Goal: Information Seeking & Learning: Understand process/instructions

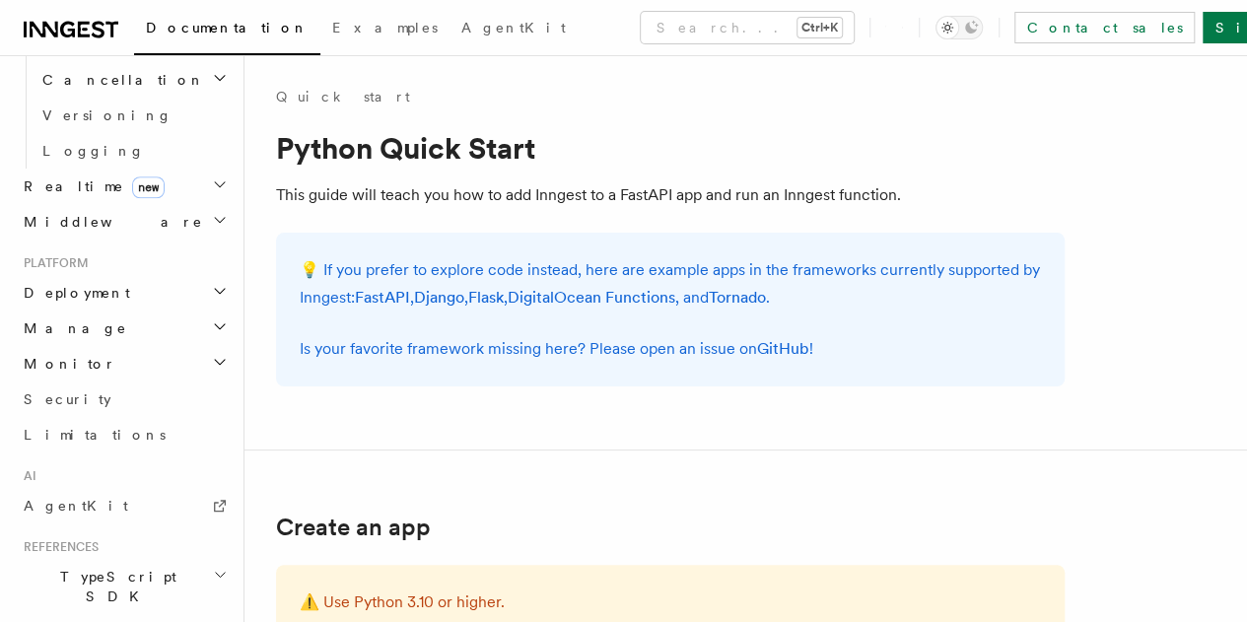
scroll to position [826, 0]
click at [212, 621] on icon "button" at bounding box center [220, 629] width 16 height 16
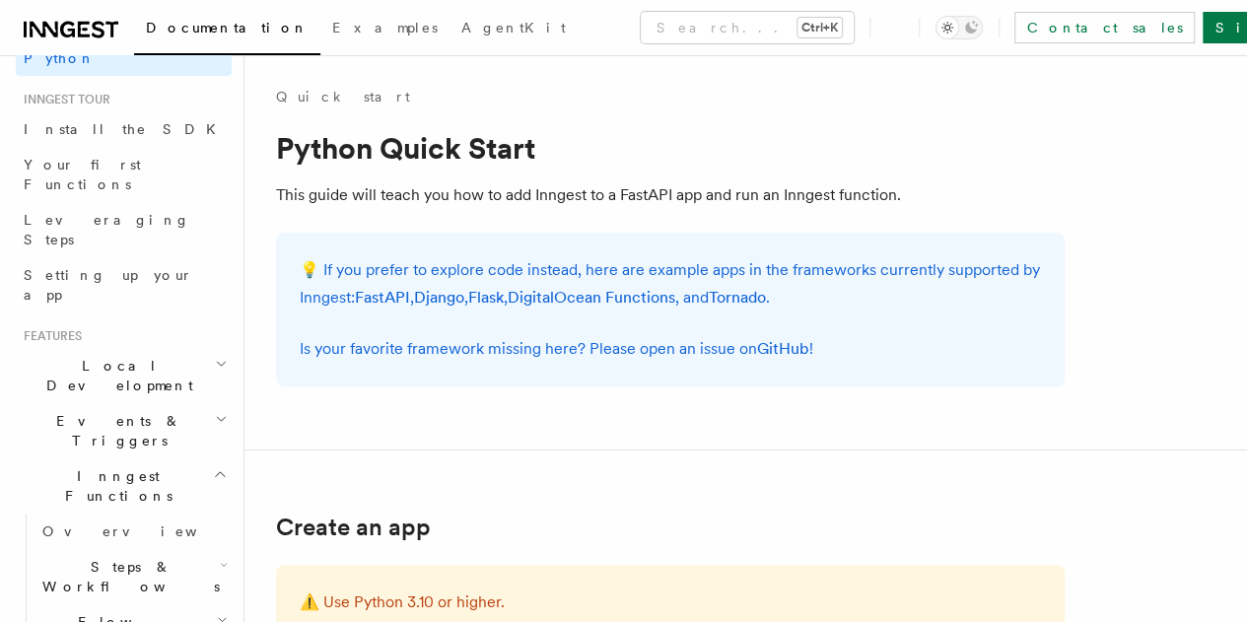
scroll to position [249, 0]
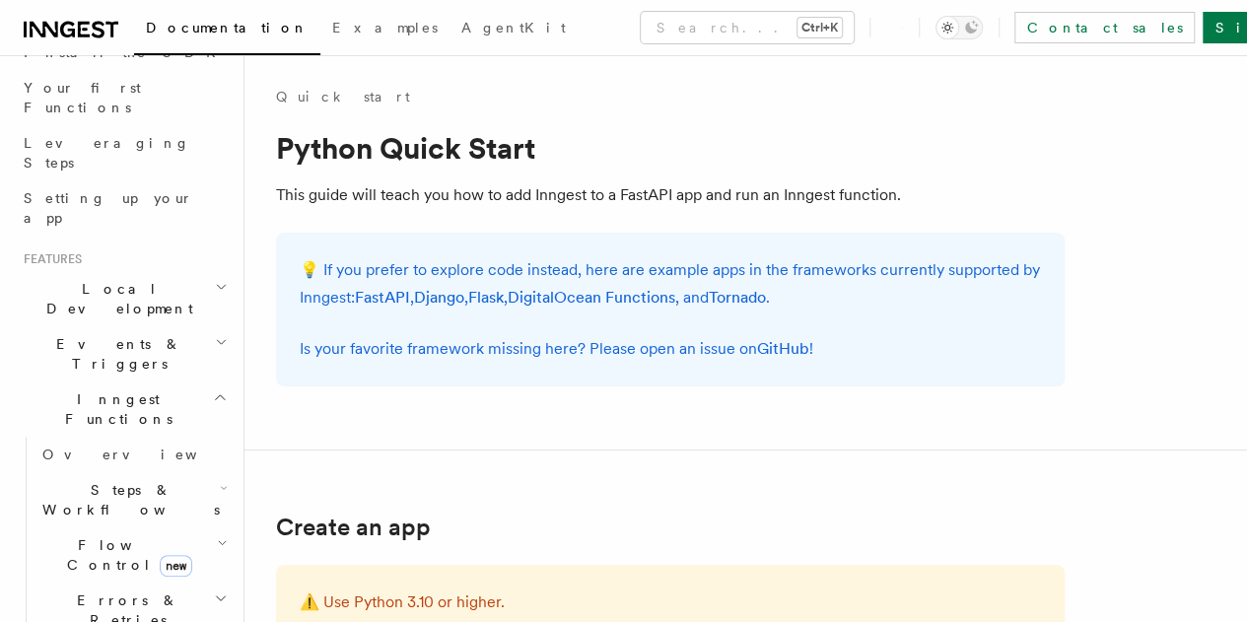
click at [88, 480] on span "Steps & Workflows" at bounding box center [127, 499] width 185 height 39
click at [115, 573] on span "Function steps" at bounding box center [137, 581] width 152 height 16
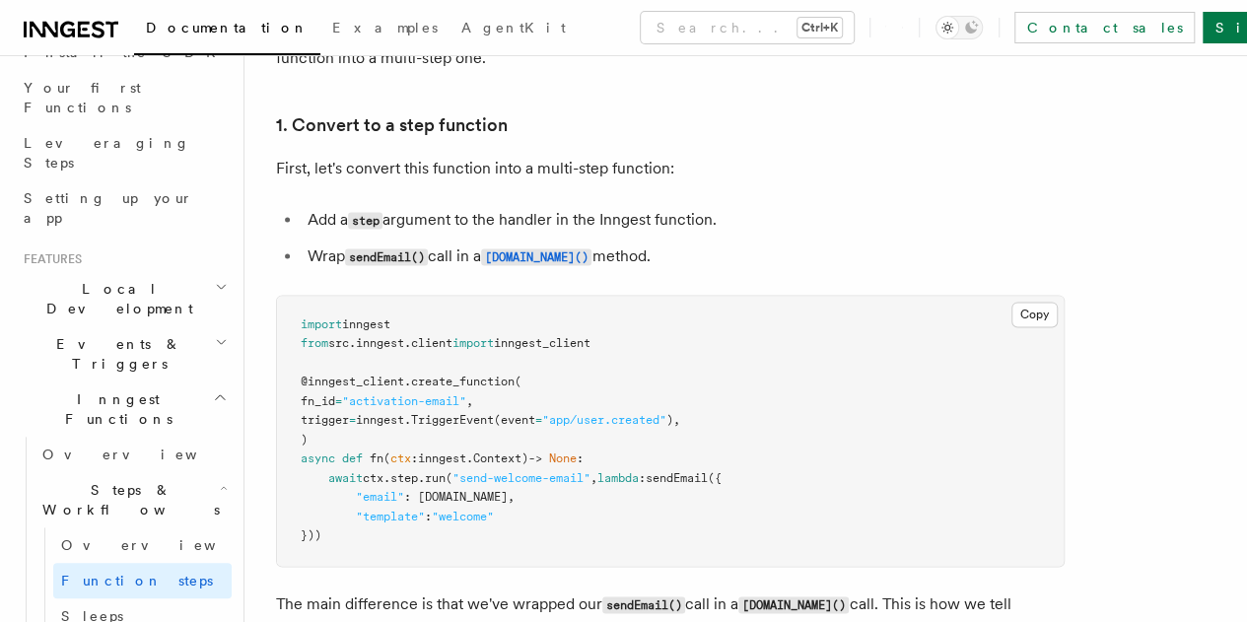
scroll to position [1203, 0]
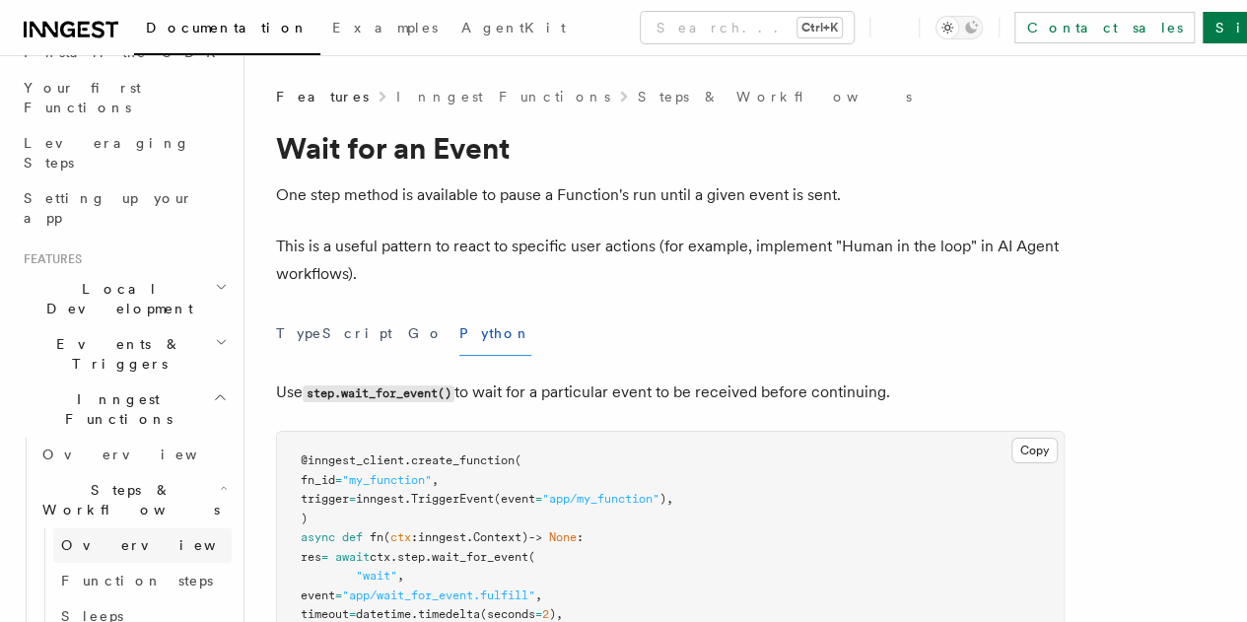
click at [129, 527] on link "Overview" at bounding box center [142, 544] width 178 height 35
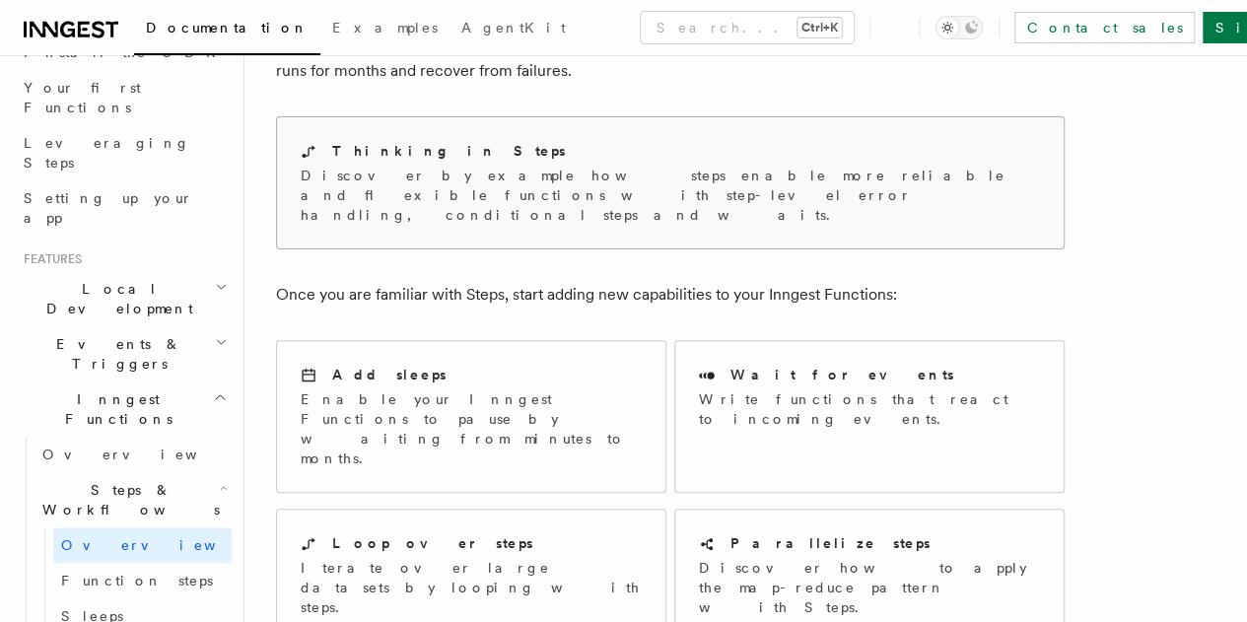
scroll to position [171, 0]
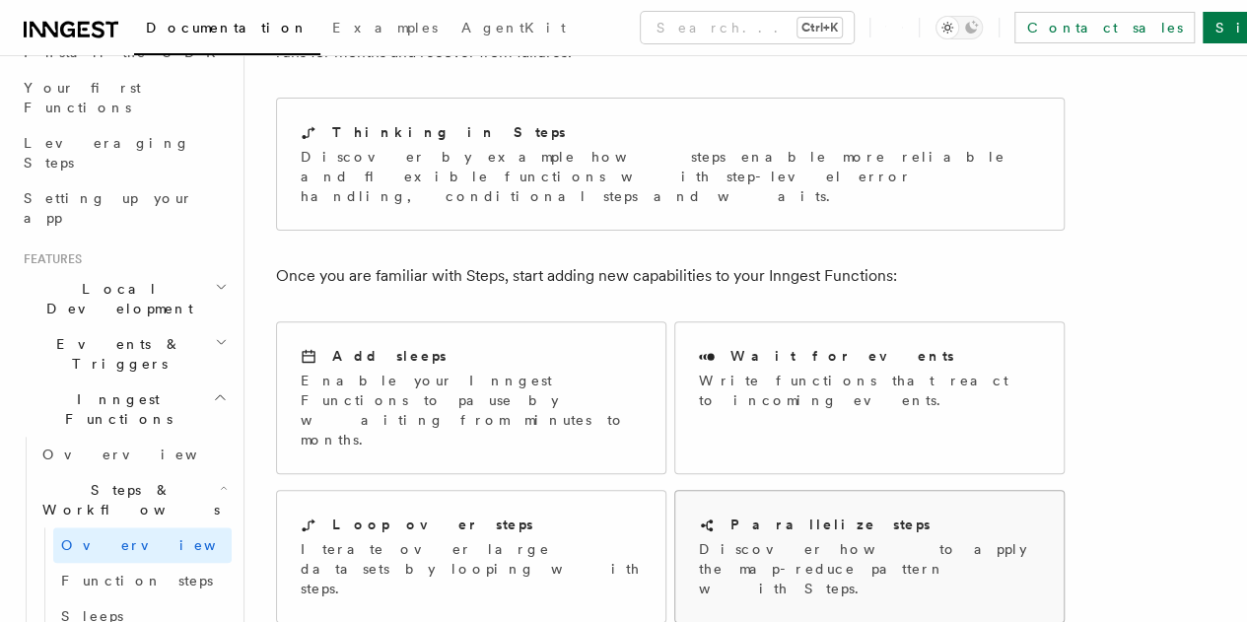
click at [738, 539] on p "Discover how to apply the map-reduce pattern with Steps." at bounding box center [869, 568] width 341 height 59
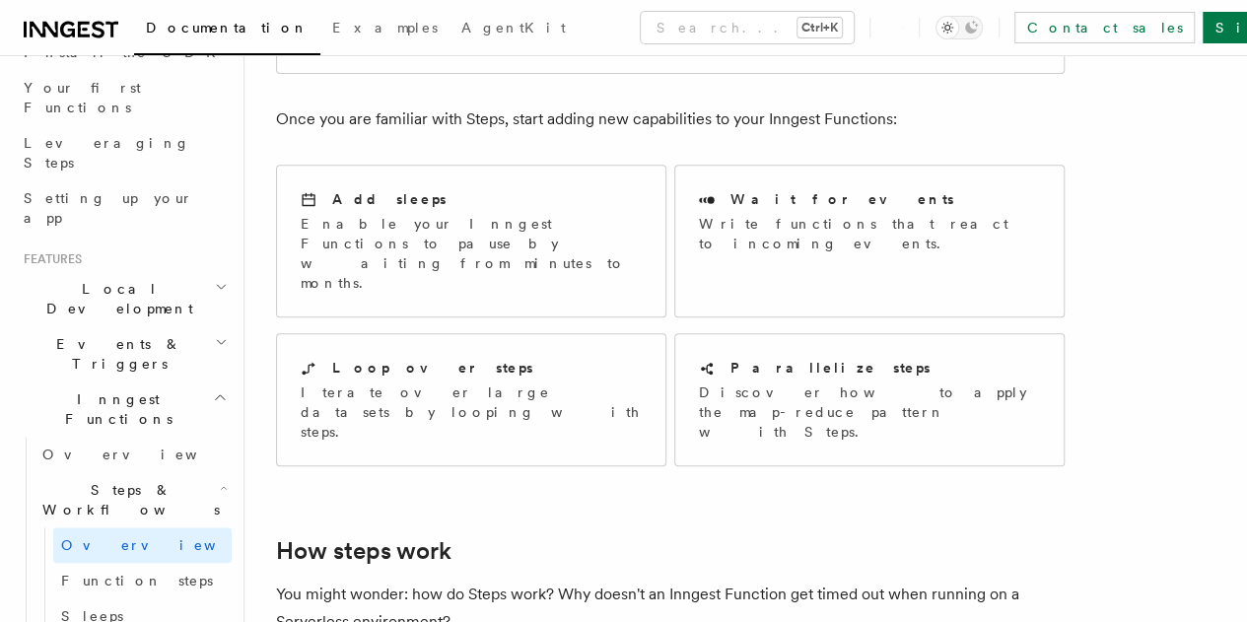
scroll to position [145, 0]
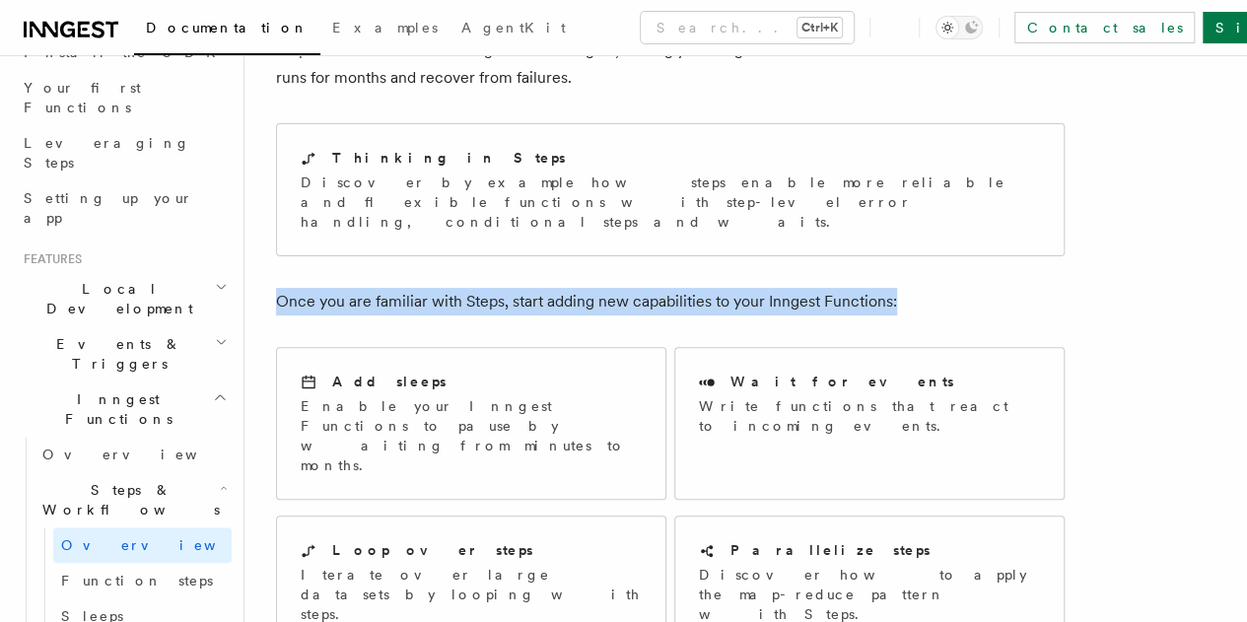
drag, startPoint x: 910, startPoint y: 283, endPoint x: 270, endPoint y: 281, distance: 639.9
click at [475, 288] on p "Once you are familiar with Steps, start adding new capabilities to your Inngest…" at bounding box center [670, 302] width 789 height 28
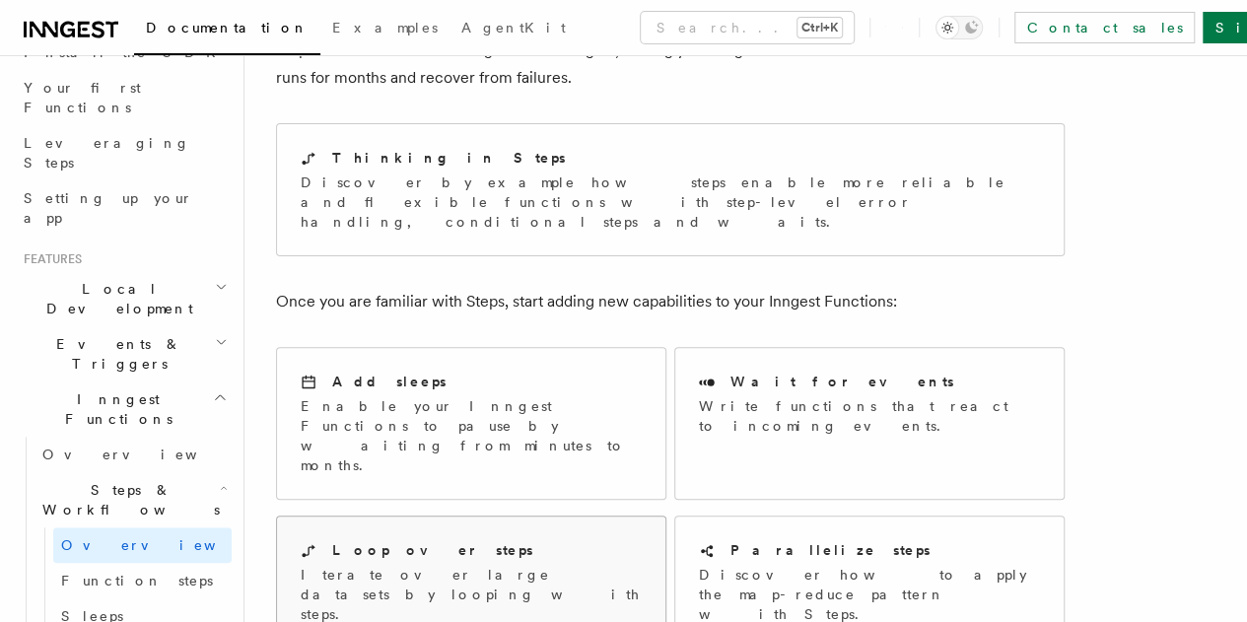
click at [384, 551] on link "Loop over steps Iterate over large datasets by looping with steps." at bounding box center [471, 582] width 390 height 133
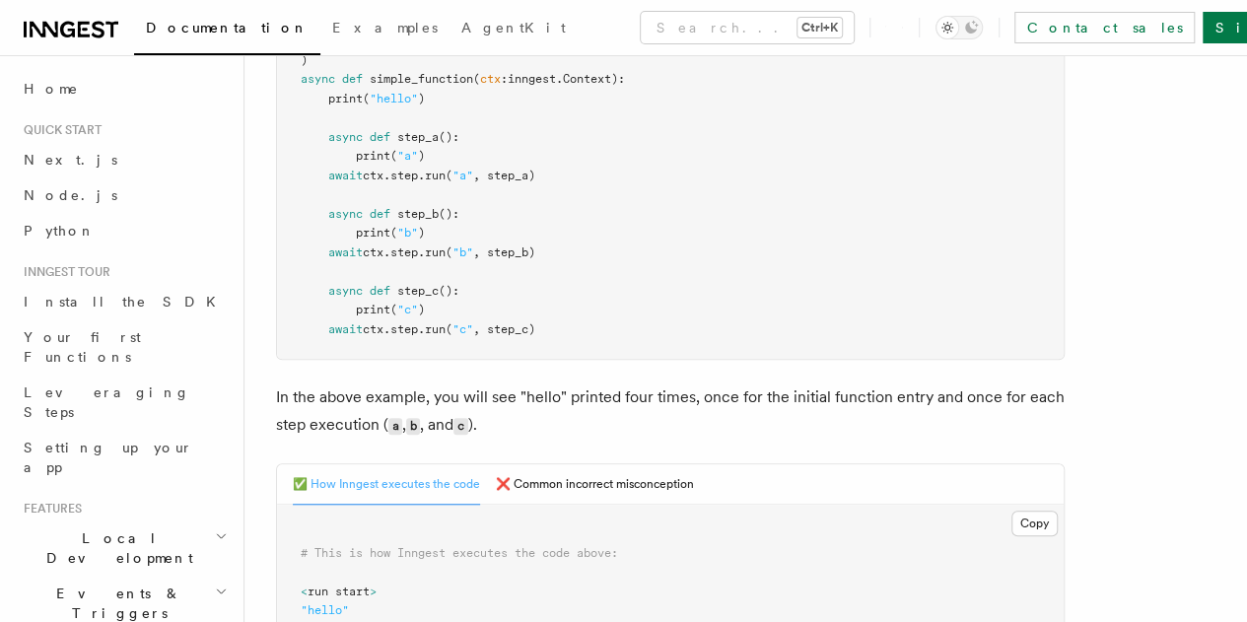
scroll to position [597, 0]
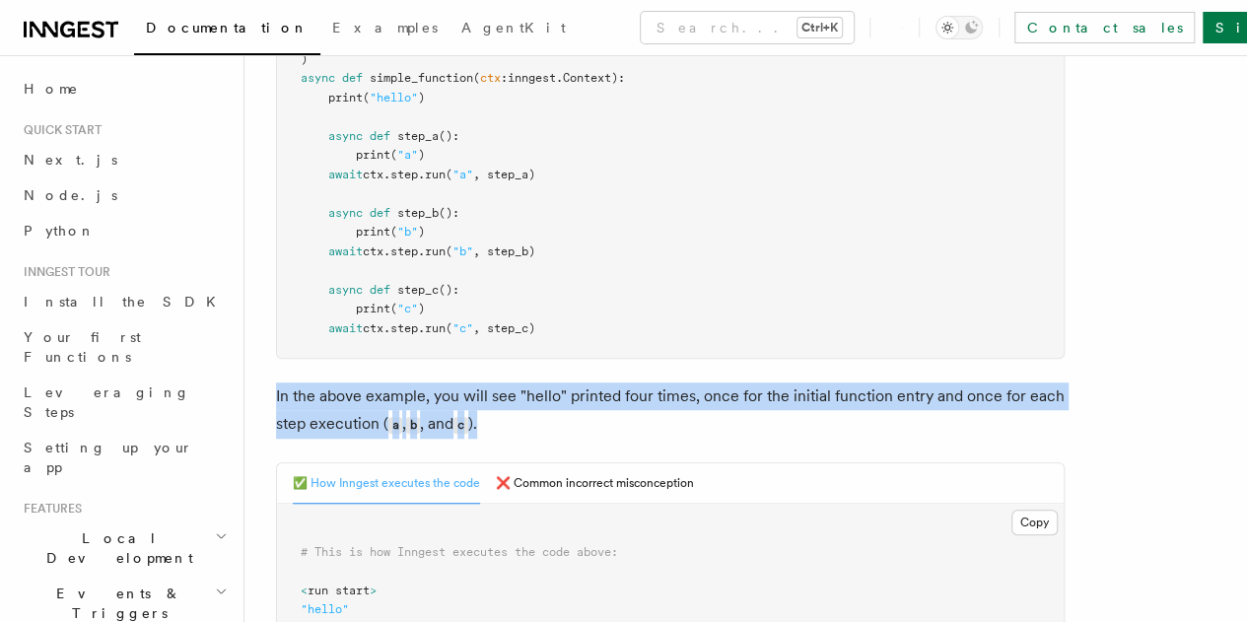
drag, startPoint x: 569, startPoint y: 431, endPoint x: 275, endPoint y: 404, distance: 295.0
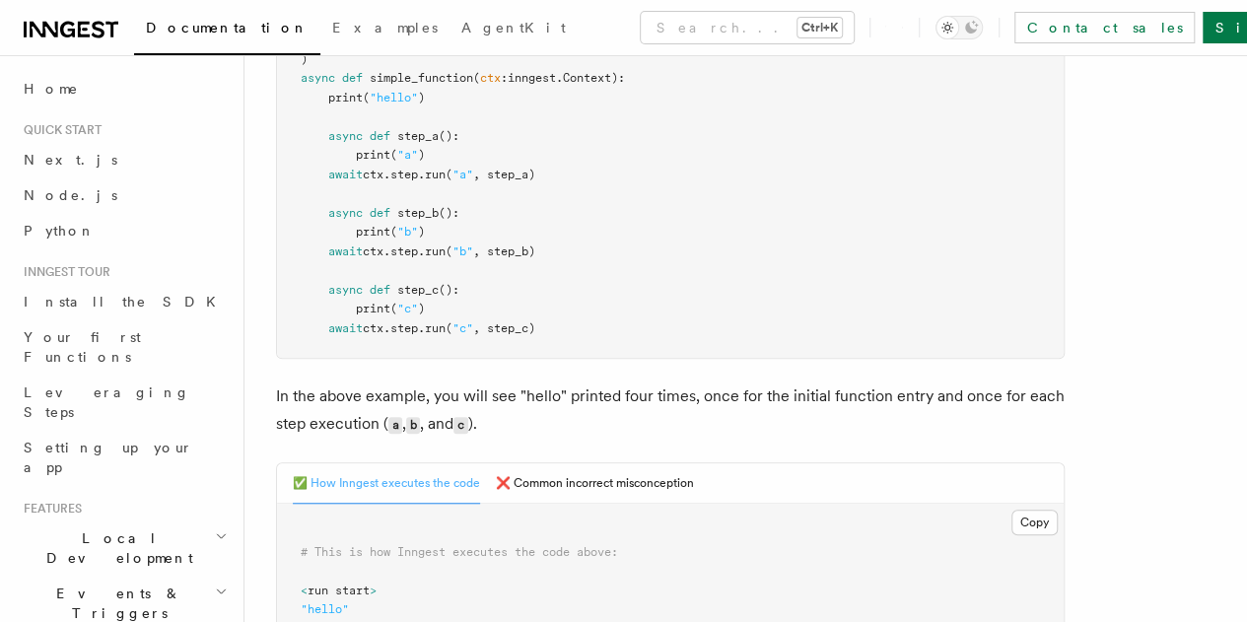
click at [570, 432] on p "In the above example, you will see "hello" printed four times, once for the ini…" at bounding box center [670, 411] width 789 height 56
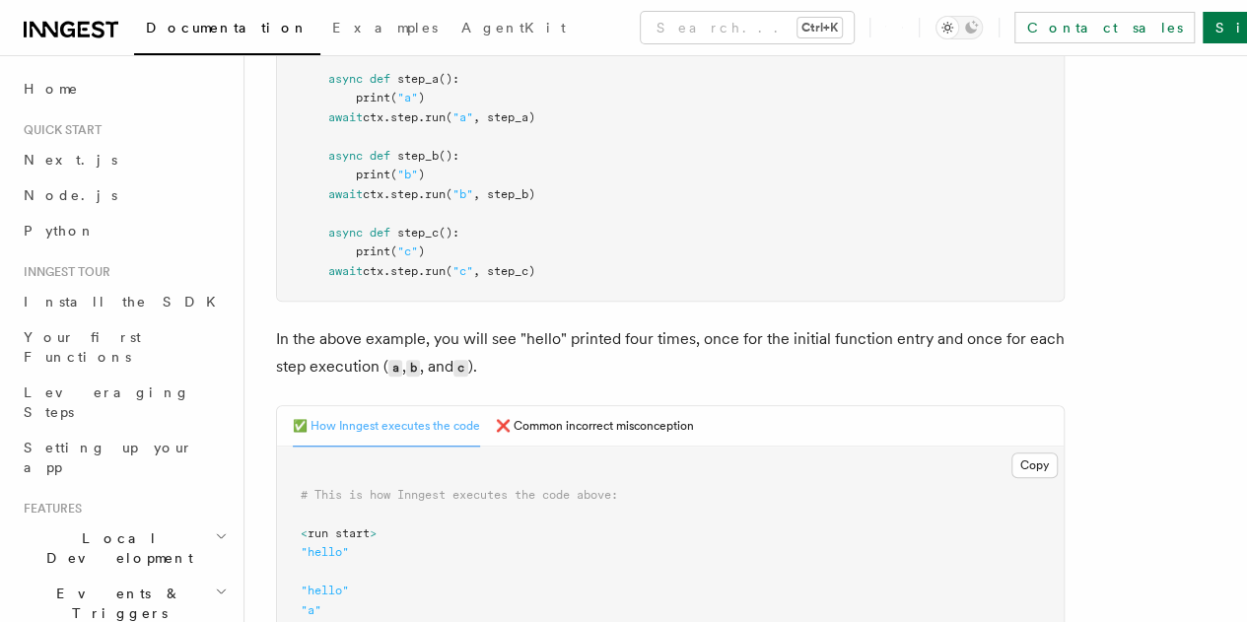
scroll to position [655, 0]
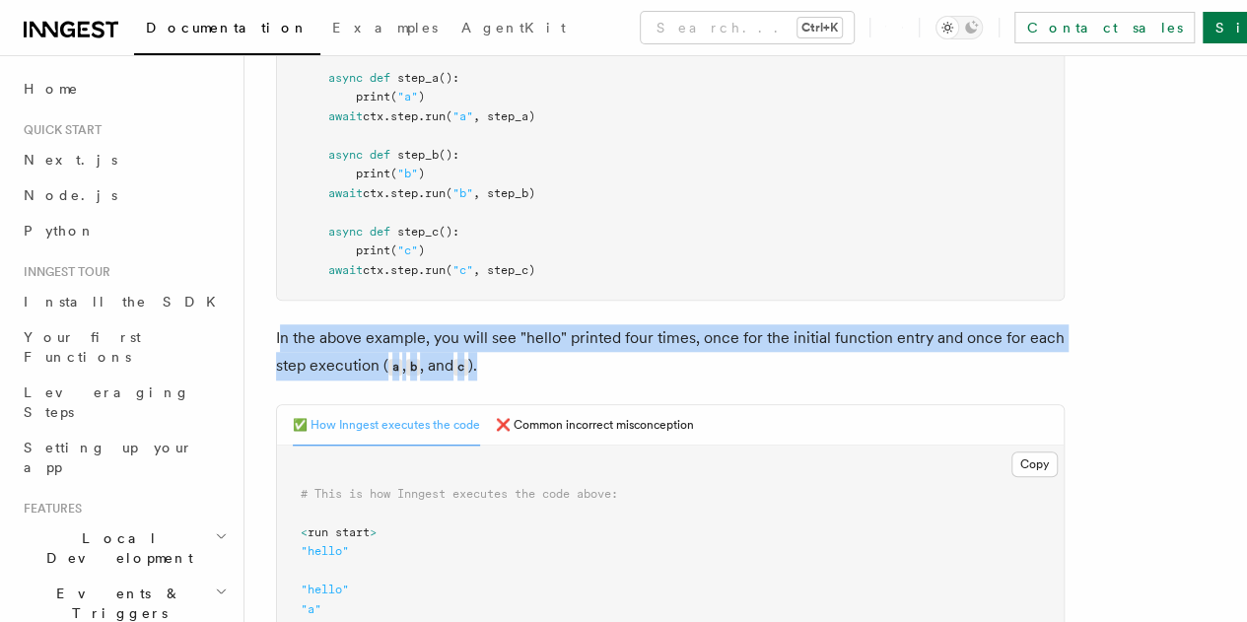
drag, startPoint x: 556, startPoint y: 369, endPoint x: 279, endPoint y: 329, distance: 279.8
click at [279, 329] on p "In the above example, you will see "hello" printed four times, once for the ini…" at bounding box center [670, 352] width 789 height 56
drag, startPoint x: 592, startPoint y: 382, endPoint x: 282, endPoint y: 340, distance: 312.4
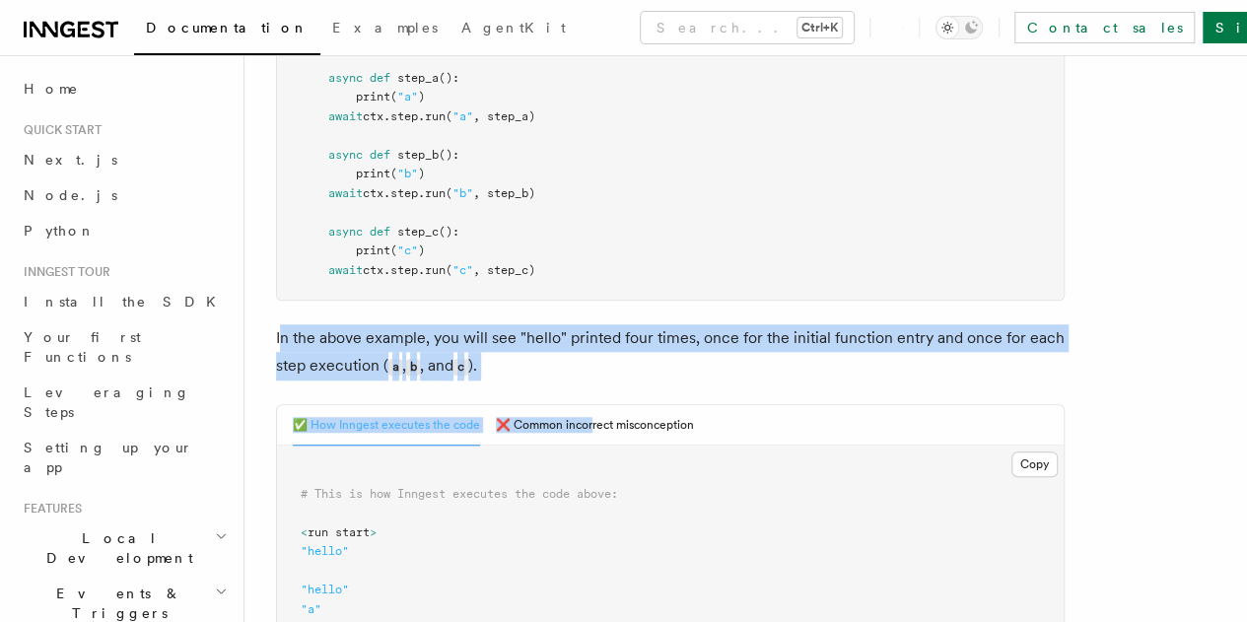
click at [282, 340] on p "In the above example, you will see "hello" printed four times, once for the ini…" at bounding box center [670, 352] width 789 height 56
drag, startPoint x: 550, startPoint y: 375, endPoint x: 279, endPoint y: 340, distance: 273.3
click at [279, 340] on p "In the above example, you will see "hello" printed four times, once for the ini…" at bounding box center [670, 352] width 789 height 56
click at [392, 328] on p "In the above example, you will see "hello" printed four times, once for the ini…" at bounding box center [670, 352] width 789 height 56
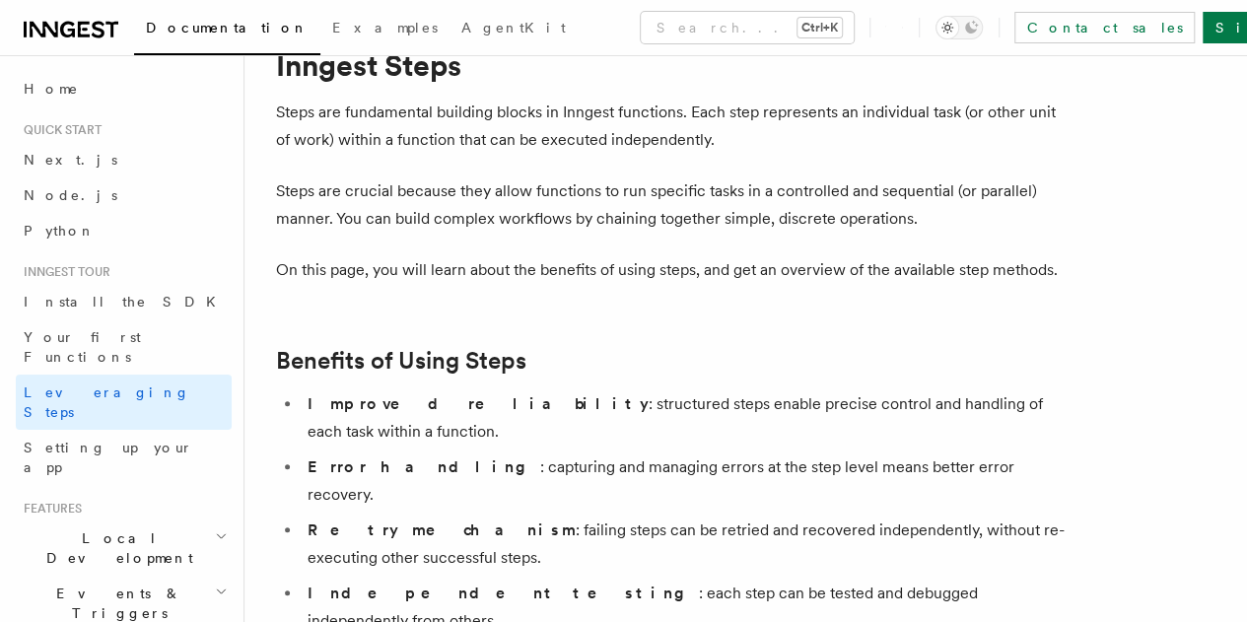
scroll to position [82, 0]
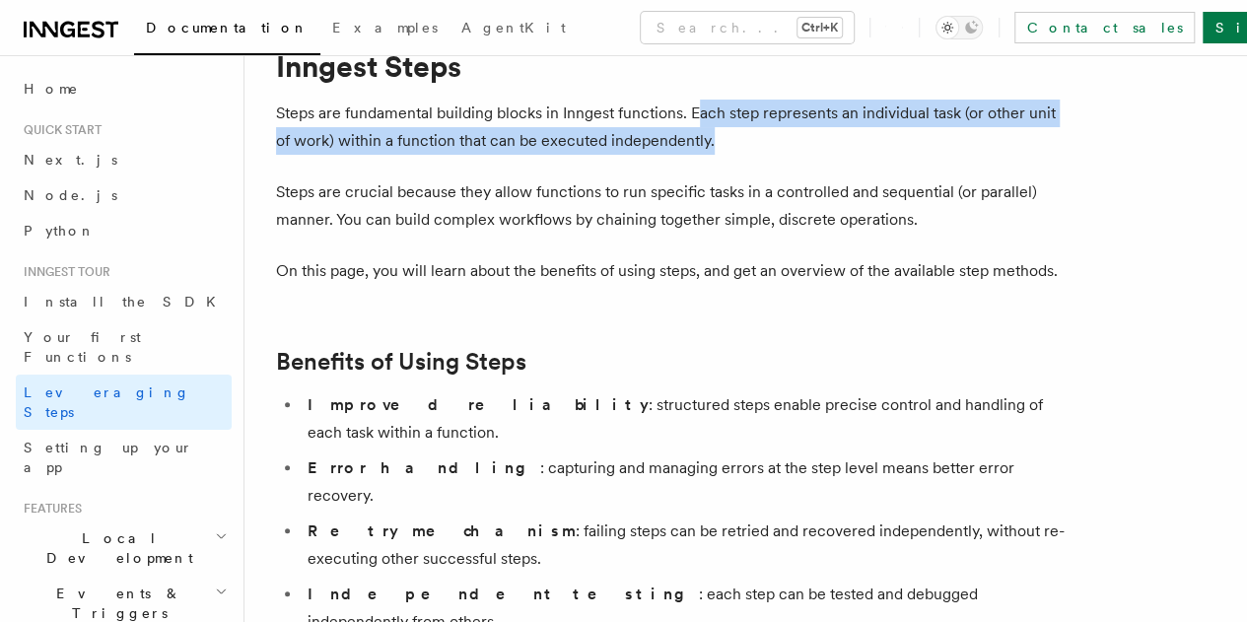
drag, startPoint x: 701, startPoint y: 113, endPoint x: 976, endPoint y: 137, distance: 276.1
click at [976, 137] on p "Steps are fundamental building blocks in Inngest functions. Each step represent…" at bounding box center [670, 127] width 789 height 55
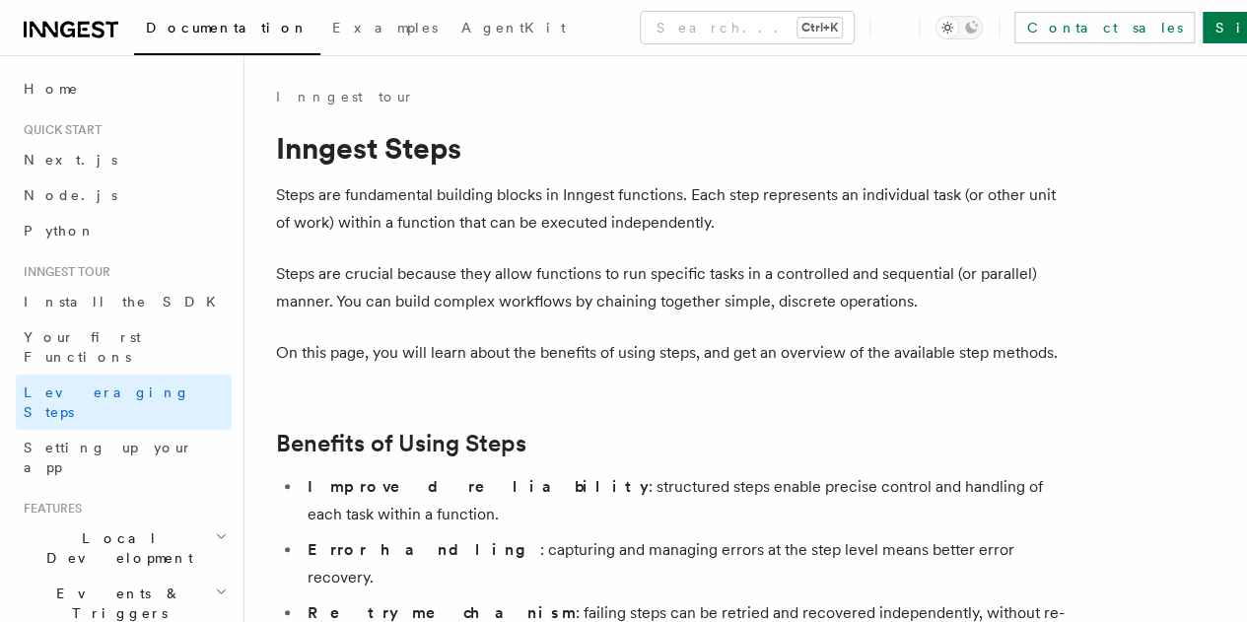
scroll to position [1, 0]
click at [359, 182] on p "Steps are fundamental building blocks in Inngest functions. Each step represent…" at bounding box center [670, 207] width 789 height 55
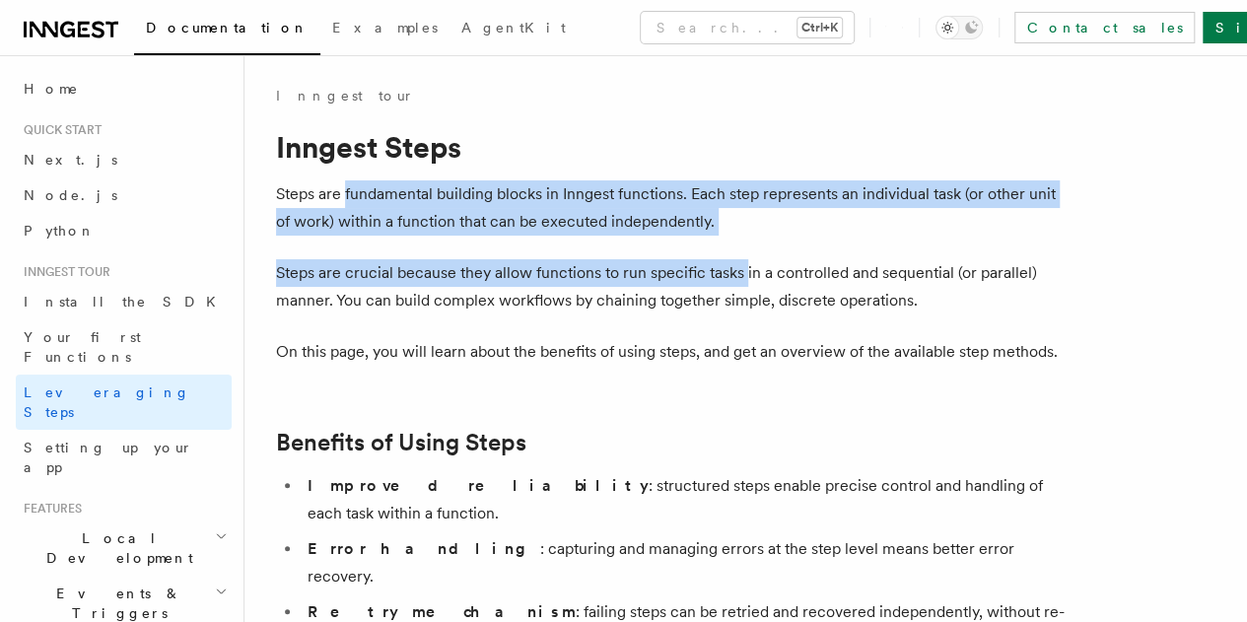
drag, startPoint x: 359, startPoint y: 182, endPoint x: 738, endPoint y: 258, distance: 387.1
click at [738, 259] on p "Steps are crucial because they allow functions to run specific tasks in a contr…" at bounding box center [670, 286] width 789 height 55
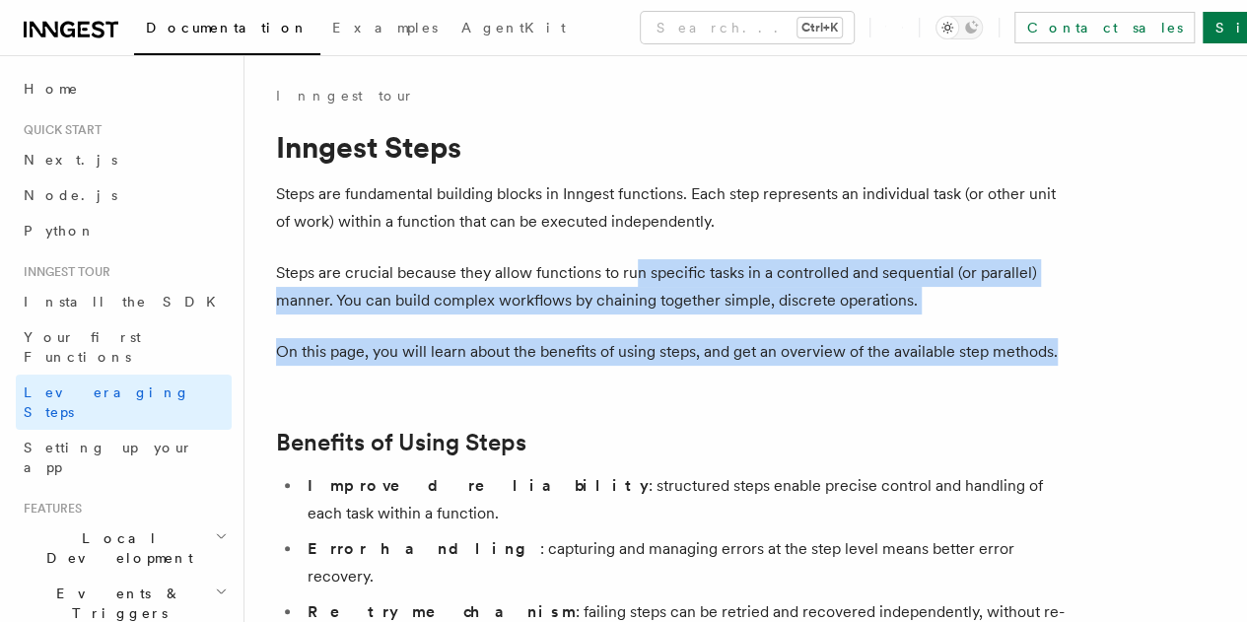
drag, startPoint x: 629, startPoint y: 270, endPoint x: 692, endPoint y: 386, distance: 131.5
click at [692, 366] on p "On this page, you will learn about the benefits of using steps, and get an over…" at bounding box center [670, 352] width 789 height 28
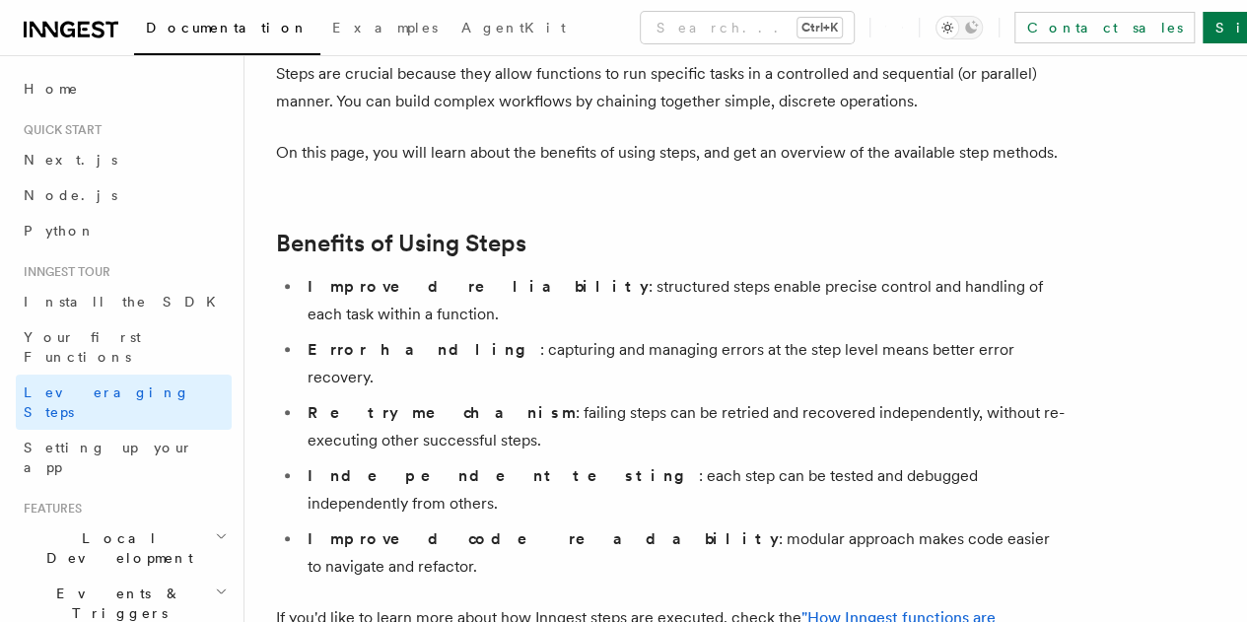
scroll to position [201, 0]
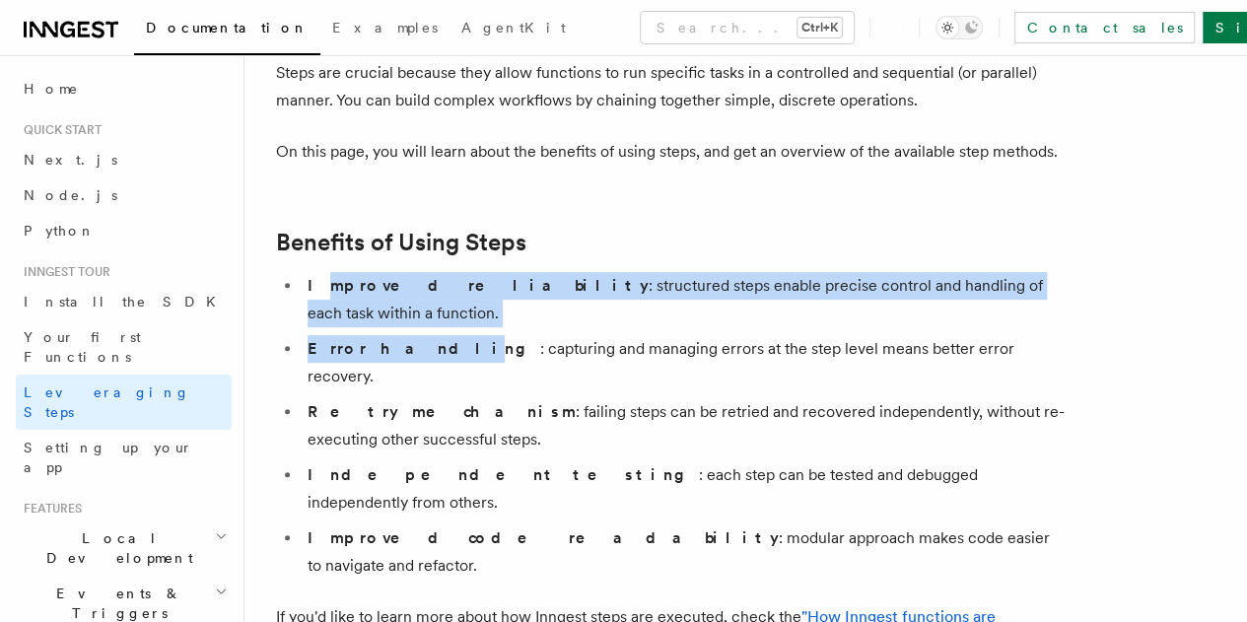
drag, startPoint x: 316, startPoint y: 307, endPoint x: 390, endPoint y: 360, distance: 91.9
click at [390, 360] on ul "Improved reliability : structured steps enable precise control and handling of …" at bounding box center [670, 426] width 789 height 308
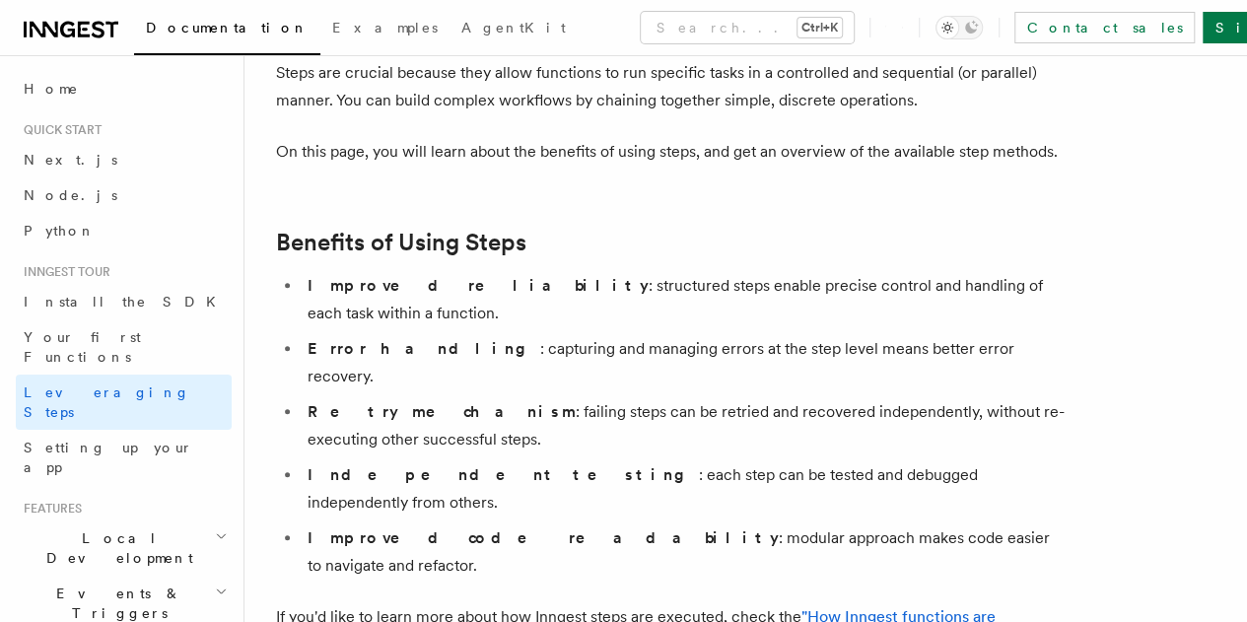
click at [407, 396] on ul "Improved reliability : structured steps enable precise control and handling of …" at bounding box center [670, 426] width 789 height 308
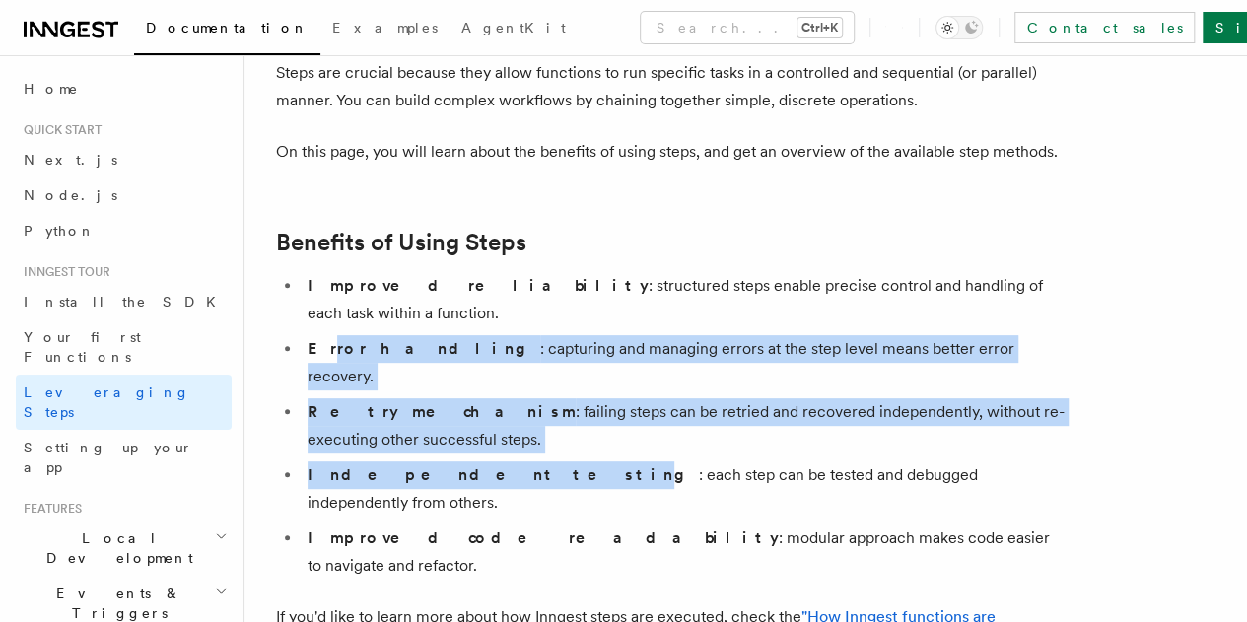
drag, startPoint x: 319, startPoint y: 385, endPoint x: 444, endPoint y: 466, distance: 148.8
click at [444, 466] on ul "Improved reliability : structured steps enable precise control and handling of …" at bounding box center [670, 426] width 789 height 308
click at [444, 466] on strong "Independent testing" at bounding box center [503, 474] width 391 height 19
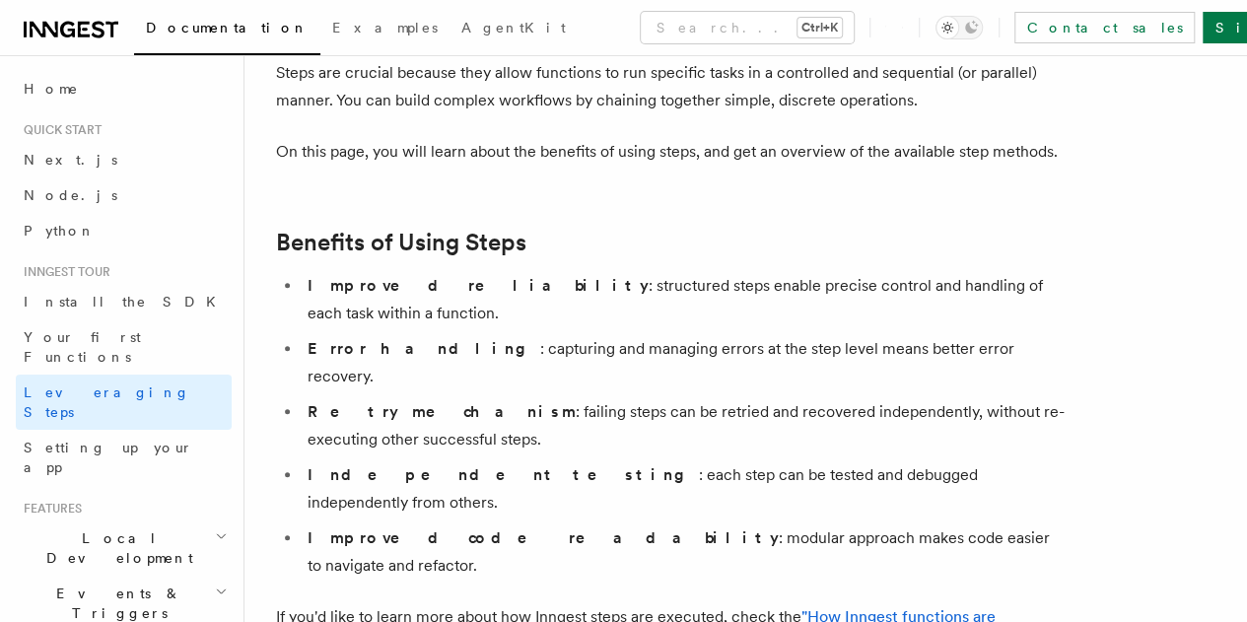
click at [462, 525] on li "Improved code readability : modular approach makes code easier to navigate and …" at bounding box center [683, 552] width 763 height 55
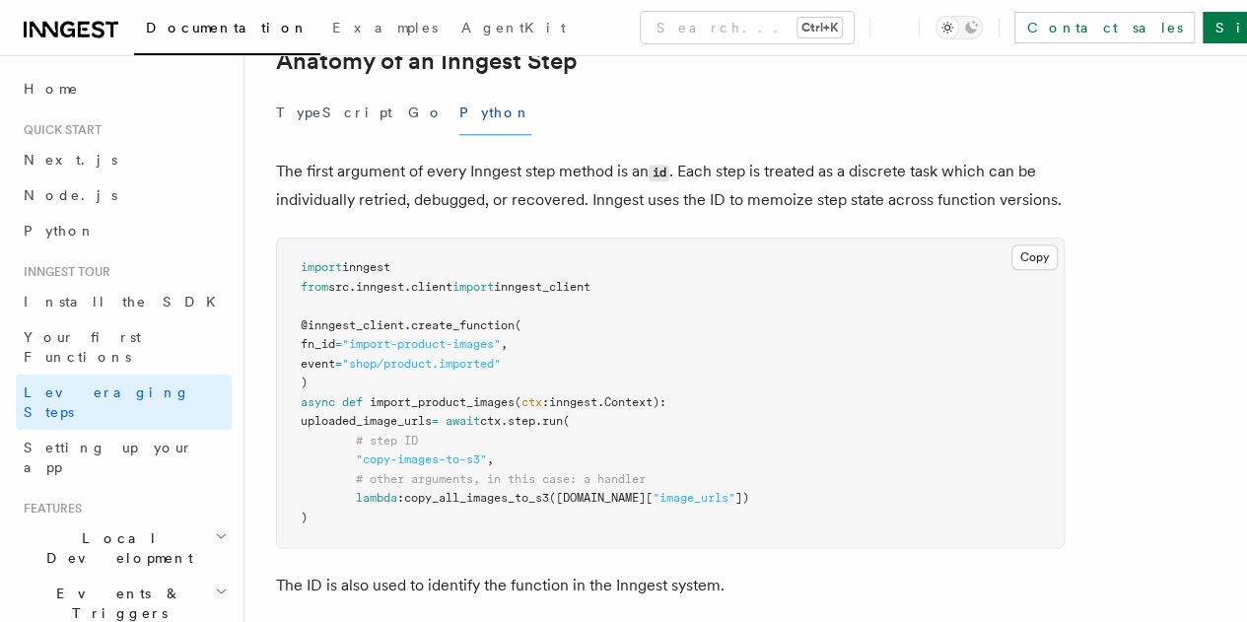
scroll to position [875, 0]
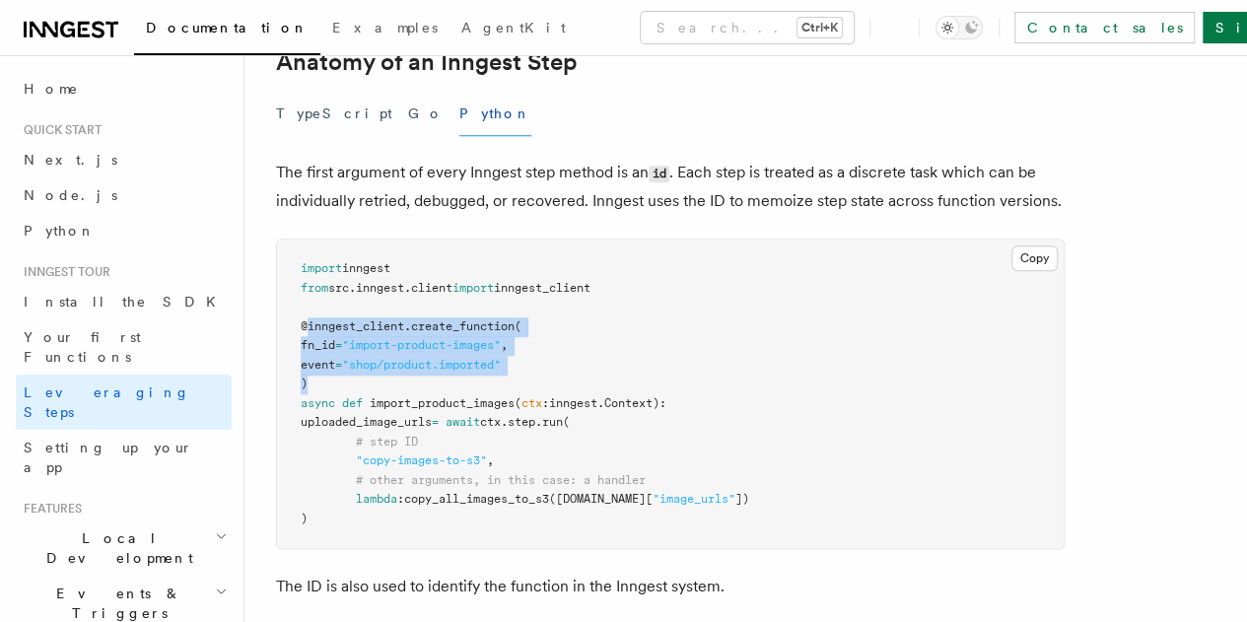
drag, startPoint x: 304, startPoint y: 301, endPoint x: 341, endPoint y: 359, distance: 69.2
click at [341, 359] on pre "import inngest from src . inngest . client import inngest_client @inngest_clien…" at bounding box center [670, 394] width 787 height 309
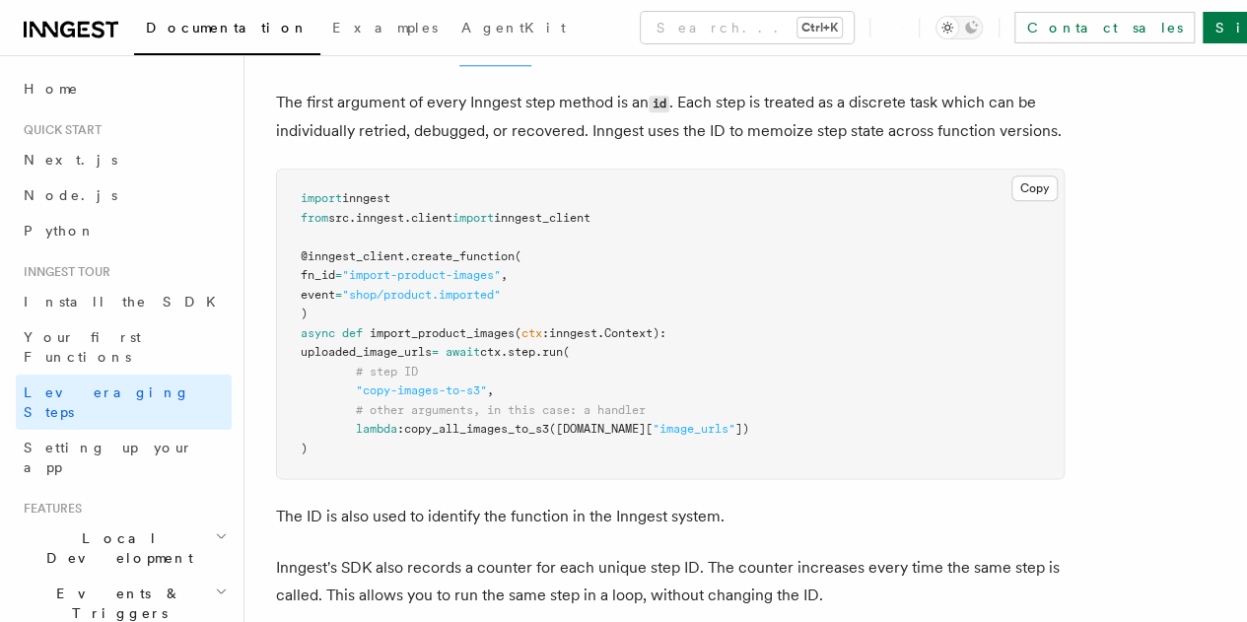
scroll to position [946, 0]
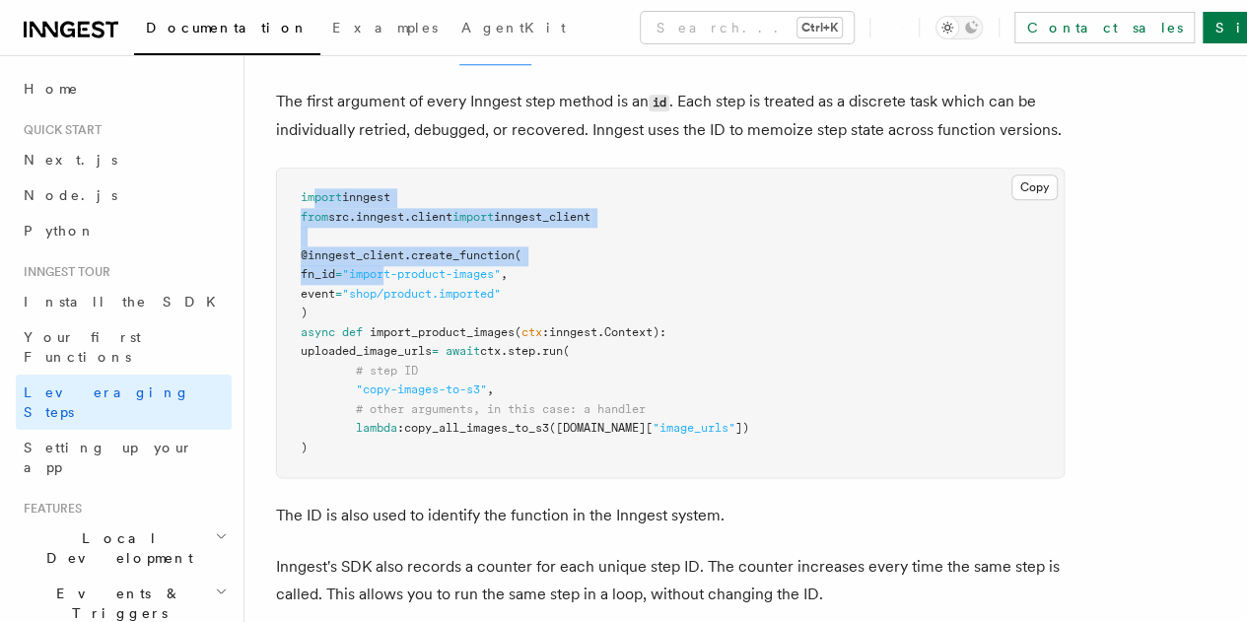
drag, startPoint x: 314, startPoint y: 175, endPoint x: 414, endPoint y: 247, distance: 124.2
click at [414, 247] on code "import inngest from src . inngest . client import inngest_client @inngest_clien…" at bounding box center [525, 322] width 449 height 264
click at [414, 267] on span ""import-product-images"" at bounding box center [421, 274] width 159 height 14
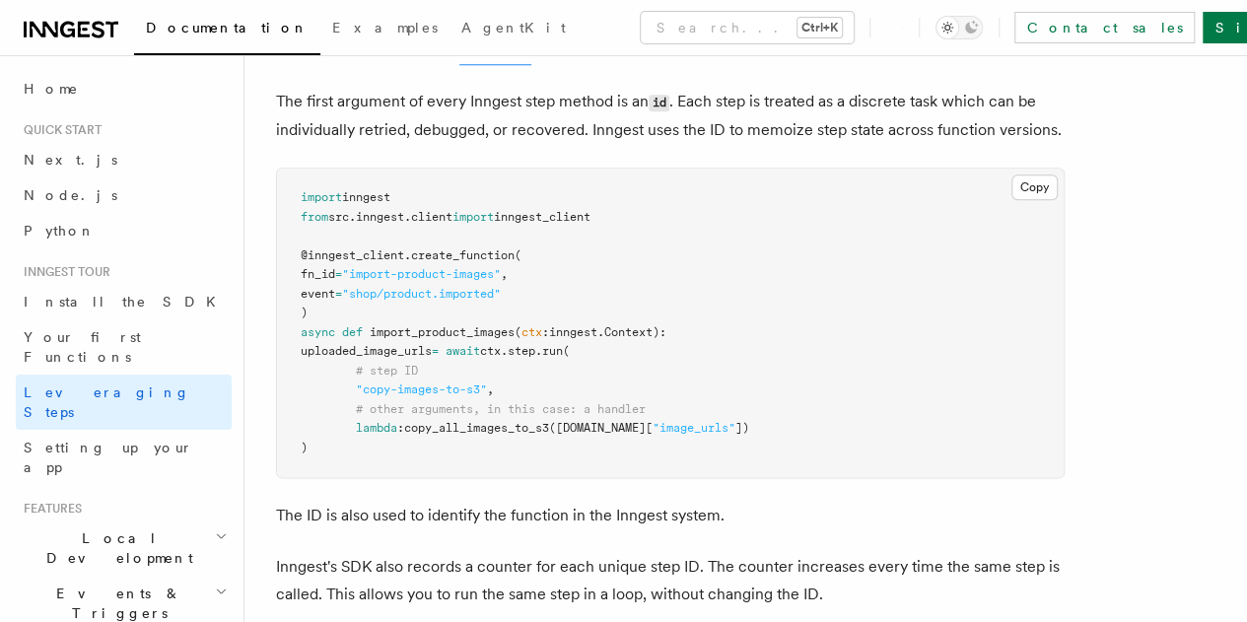
drag, startPoint x: 329, startPoint y: 242, endPoint x: 352, endPoint y: 273, distance: 38.9
click at [352, 273] on pre "import inngest from src . inngest . client import inngest_client @inngest_clien…" at bounding box center [670, 323] width 787 height 309
click at [338, 325] on span at bounding box center [338, 332] width 7 height 14
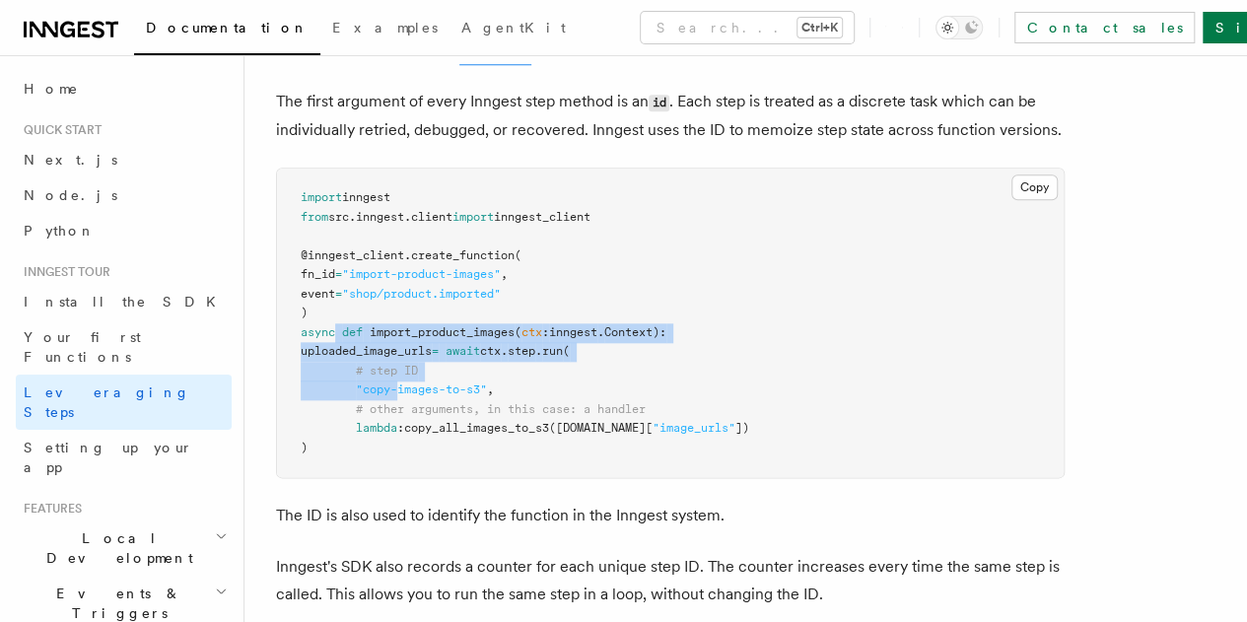
drag, startPoint x: 338, startPoint y: 305, endPoint x: 390, endPoint y: 356, distance: 73.2
click at [390, 356] on code "import inngest from src . inngest . client import inngest_client @inngest_clien…" at bounding box center [525, 322] width 449 height 264
click at [390, 383] on span ""copy-images-to-s3"" at bounding box center [421, 390] width 131 height 14
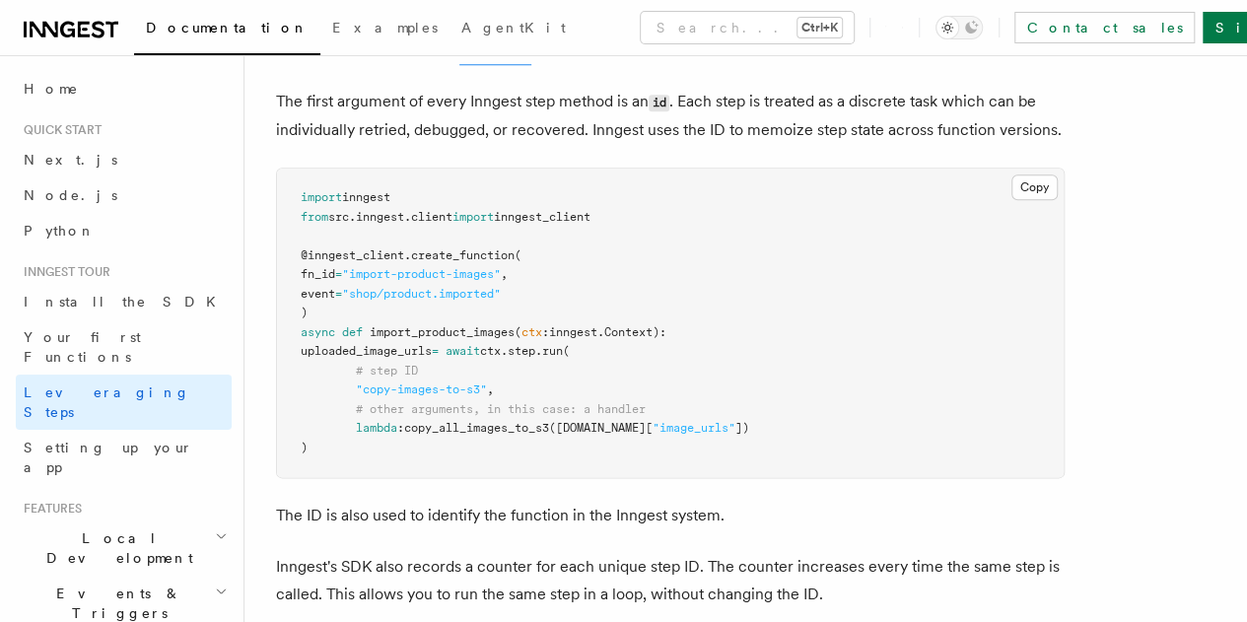
drag, startPoint x: 501, startPoint y: 324, endPoint x: 566, endPoint y: 413, distance: 110.0
click at [566, 413] on pre "import inngest from src . inngest . client import inngest_client @inngest_clien…" at bounding box center [670, 323] width 787 height 309
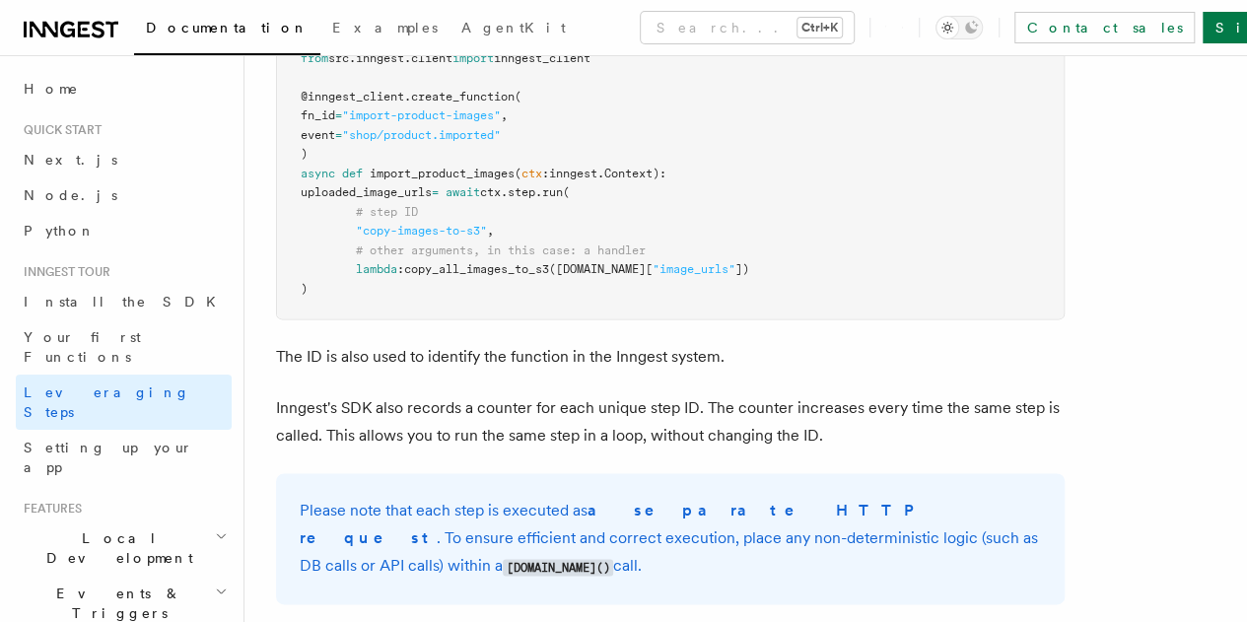
scroll to position [1105, 0]
drag, startPoint x: 295, startPoint y: 324, endPoint x: 531, endPoint y: 316, distance: 236.8
click at [531, 342] on p "The ID is also used to identify the function in the Inngest system." at bounding box center [670, 356] width 789 height 28
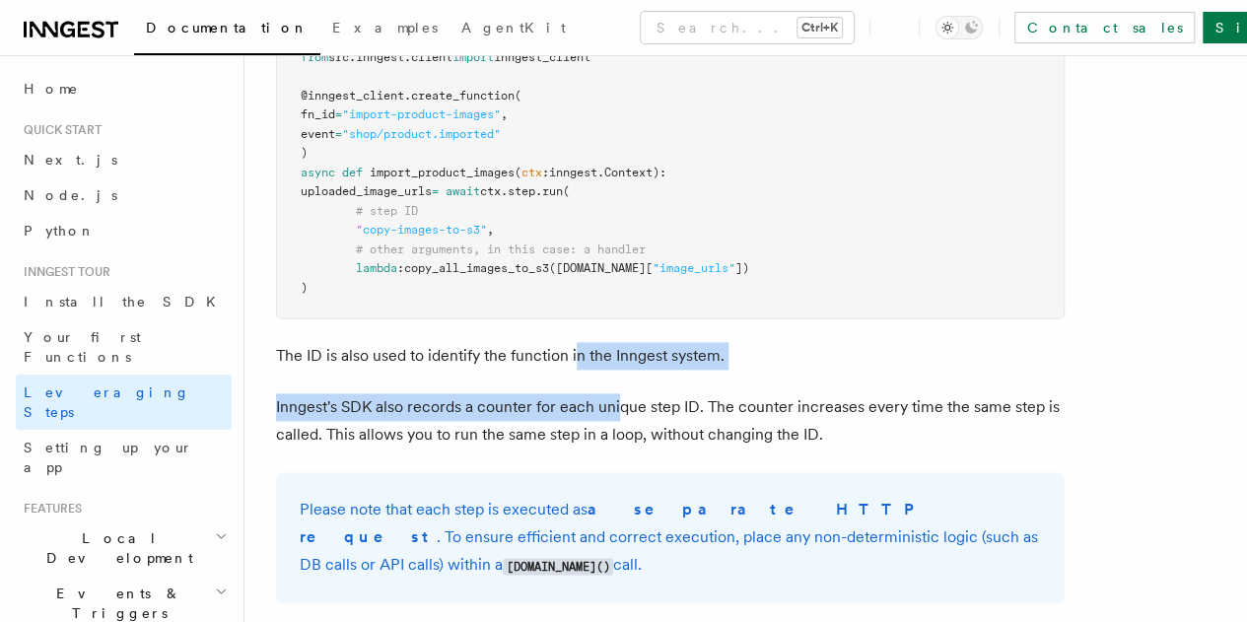
drag, startPoint x: 580, startPoint y: 318, endPoint x: 617, endPoint y: 370, distance: 63.5
click at [617, 393] on p "Inngest's SDK also records a counter for each unique step ID. The counter incre…" at bounding box center [670, 420] width 789 height 55
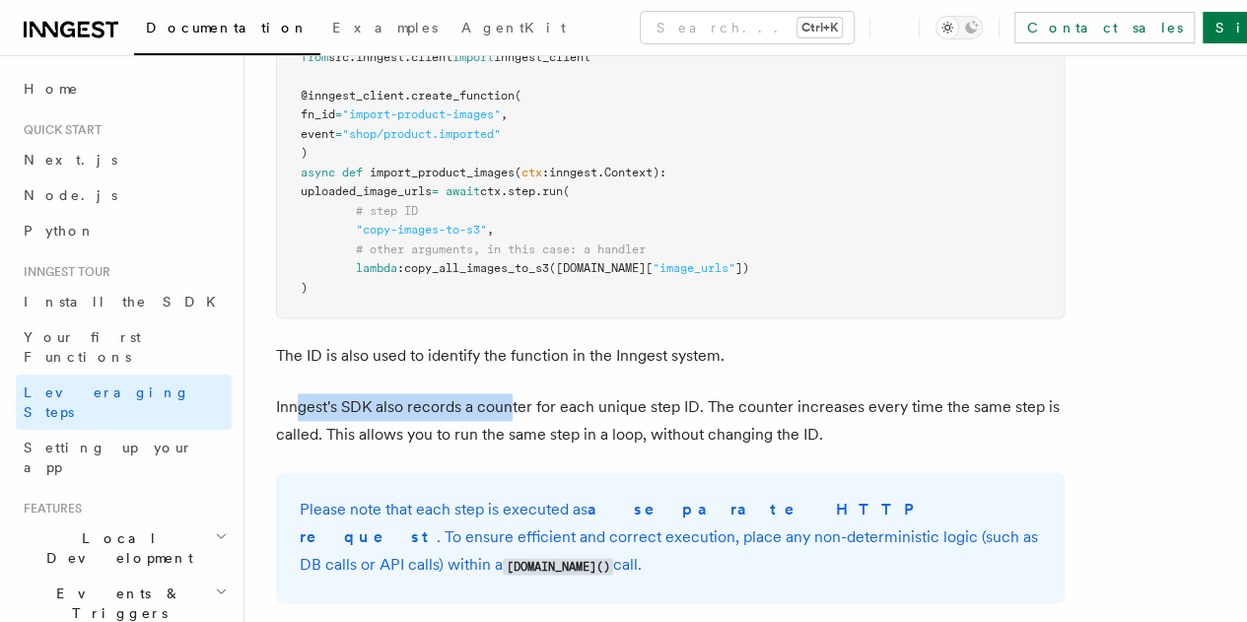
drag, startPoint x: 298, startPoint y: 366, endPoint x: 514, endPoint y: 391, distance: 217.4
click at [514, 393] on p "Inngest's SDK also records a counter for each unique step ID. The counter incre…" at bounding box center [670, 420] width 789 height 55
click at [676, 396] on p "Inngest's SDK also records a counter for each unique step ID. The counter incre…" at bounding box center [670, 420] width 789 height 55
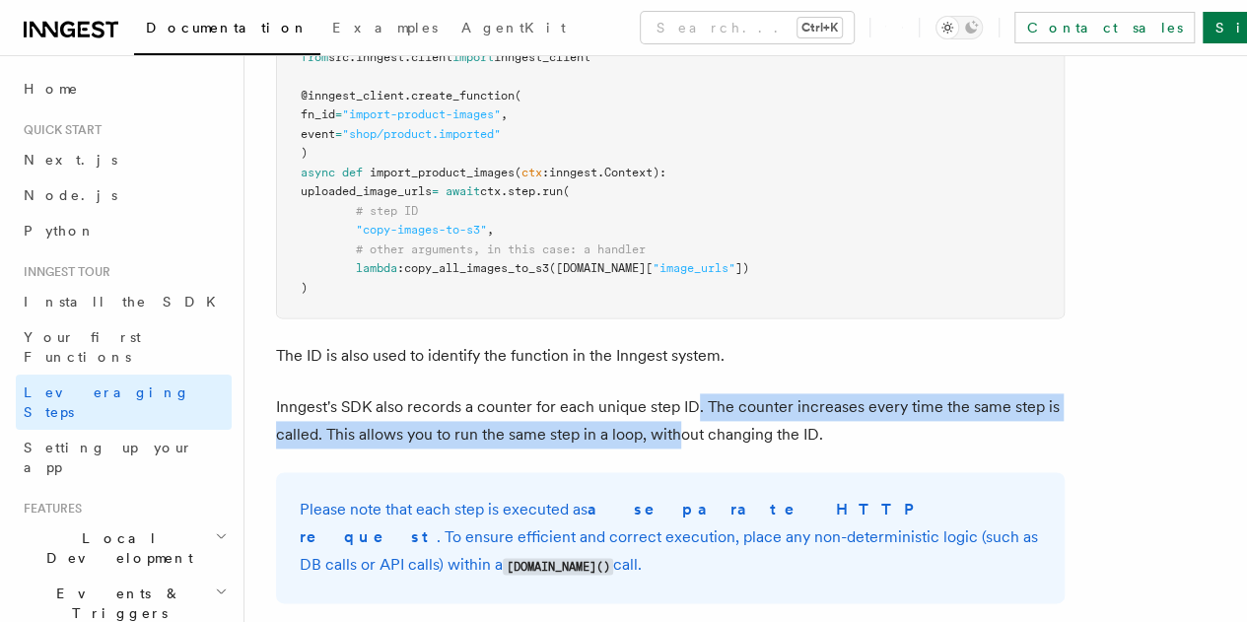
drag, startPoint x: 696, startPoint y: 380, endPoint x: 771, endPoint y: 407, distance: 79.9
click at [771, 407] on p "Inngest's SDK also records a counter for each unique step ID. The counter incre…" at bounding box center [670, 420] width 789 height 55
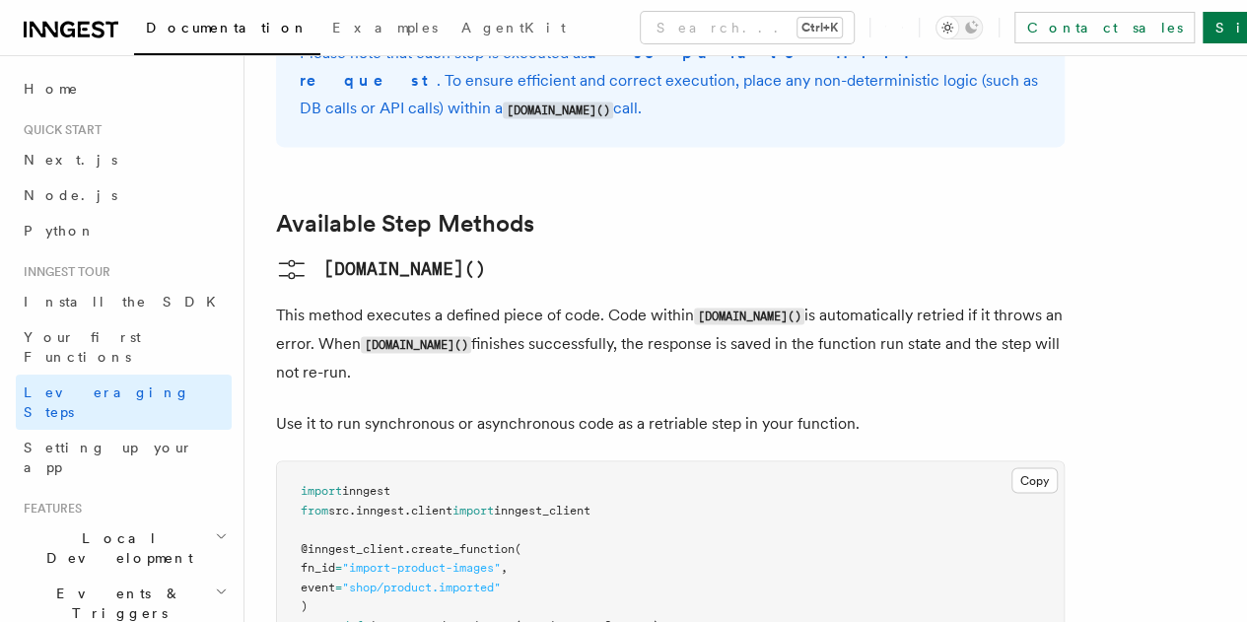
scroll to position [1561, 0]
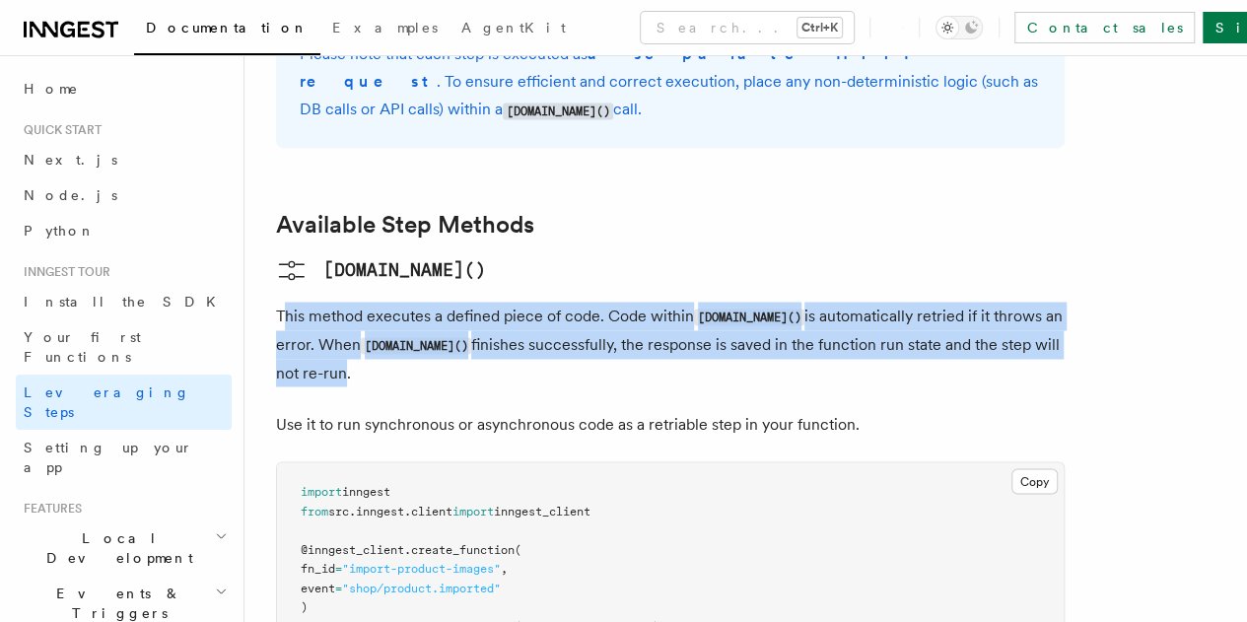
drag, startPoint x: 284, startPoint y: 290, endPoint x: 453, endPoint y: 331, distance: 173.6
click at [453, 331] on p "This method executes a defined piece of code. Code within step.run() is automat…" at bounding box center [670, 344] width 789 height 85
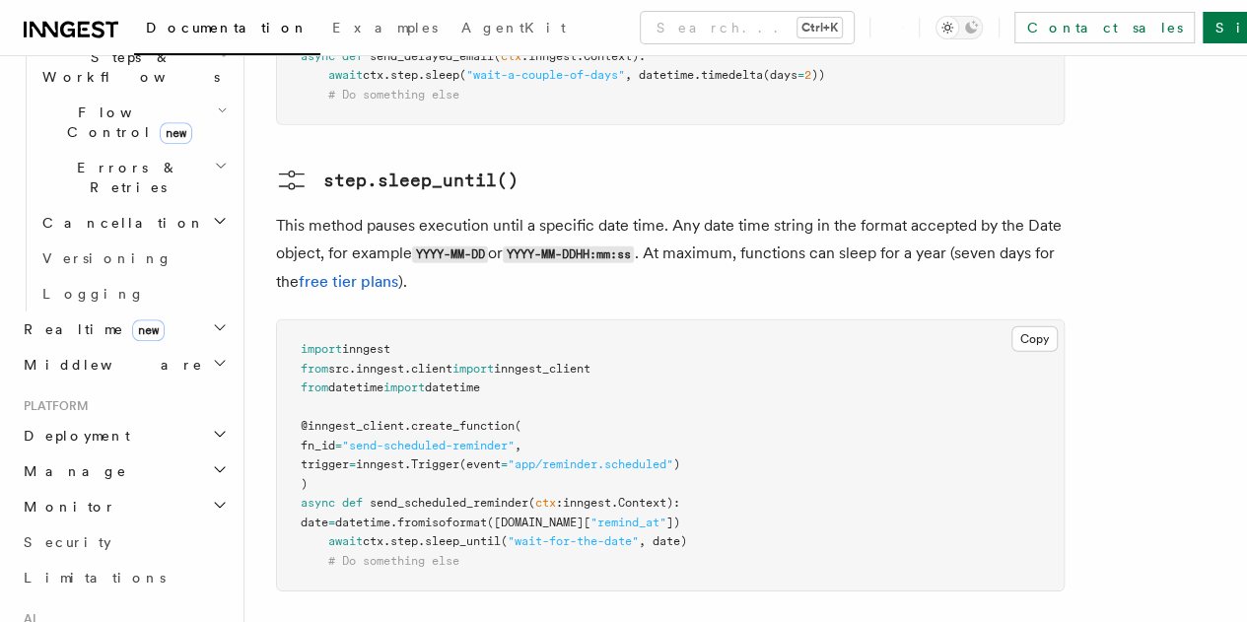
scroll to position [698, 0]
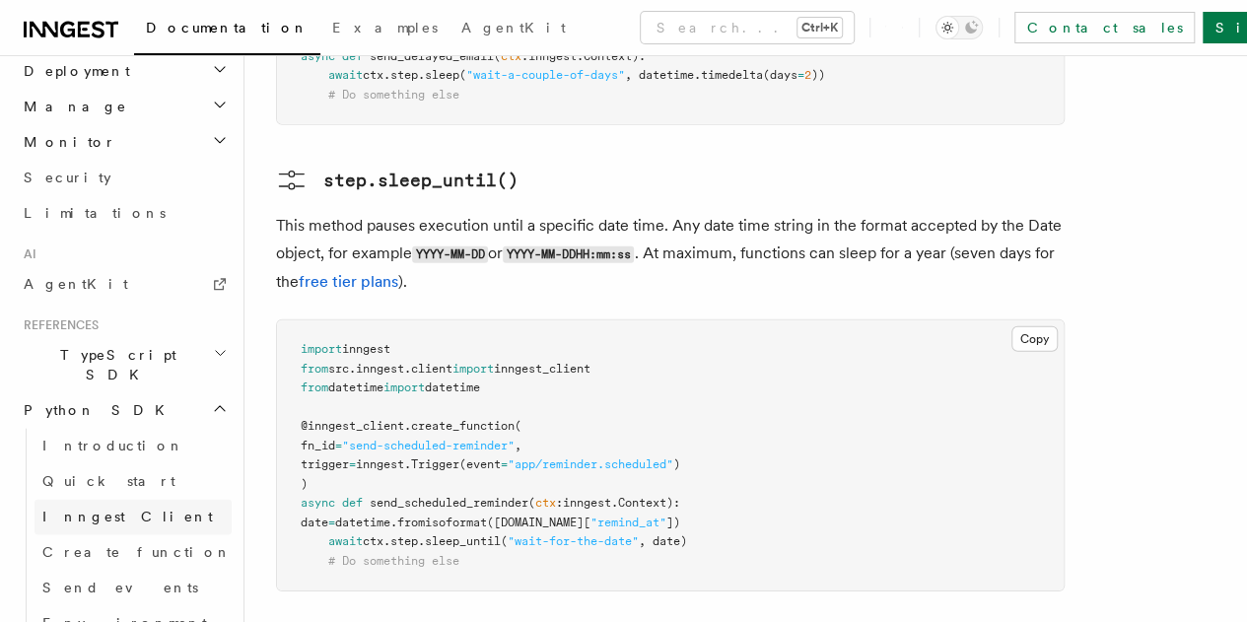
scroll to position [1048, 0]
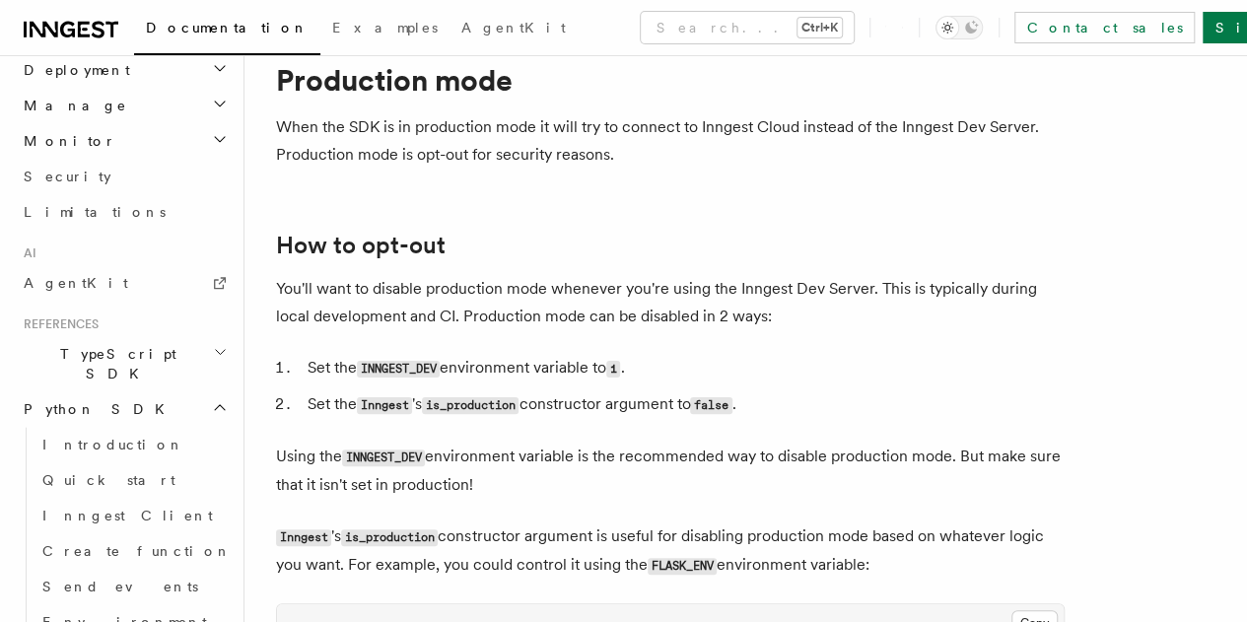
scroll to position [69, 0]
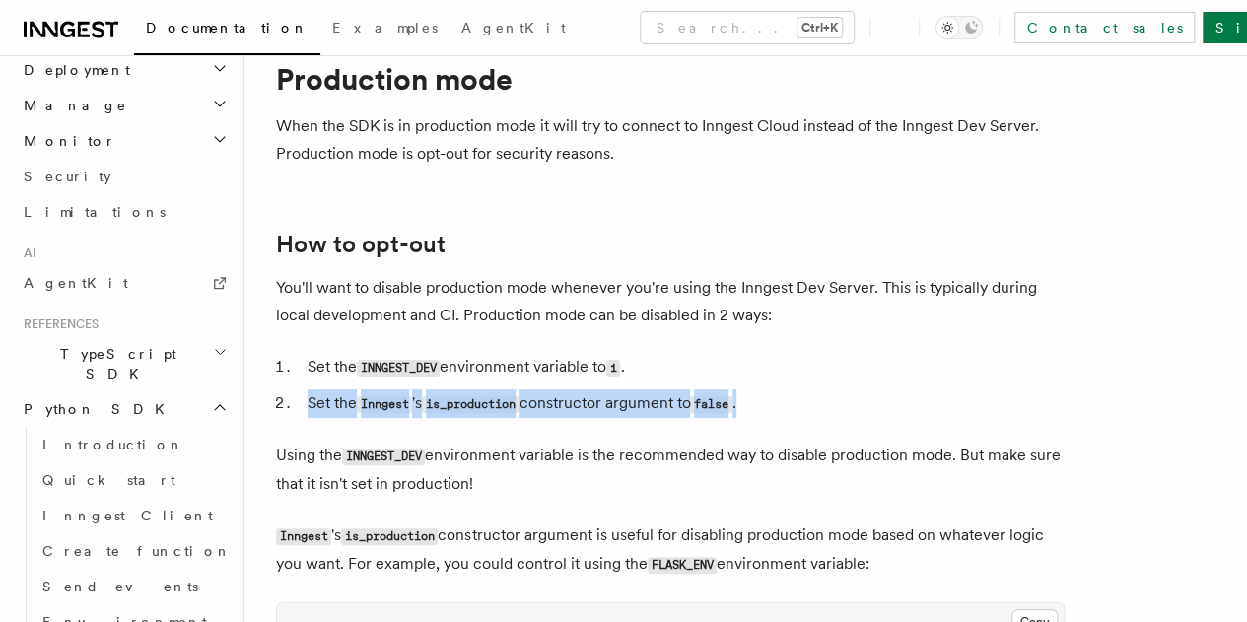
drag, startPoint x: 303, startPoint y: 413, endPoint x: 784, endPoint y: 400, distance: 481.3
click at [784, 400] on li "Set the Inngest 's is_production constructor argument to false ." at bounding box center [683, 403] width 763 height 29
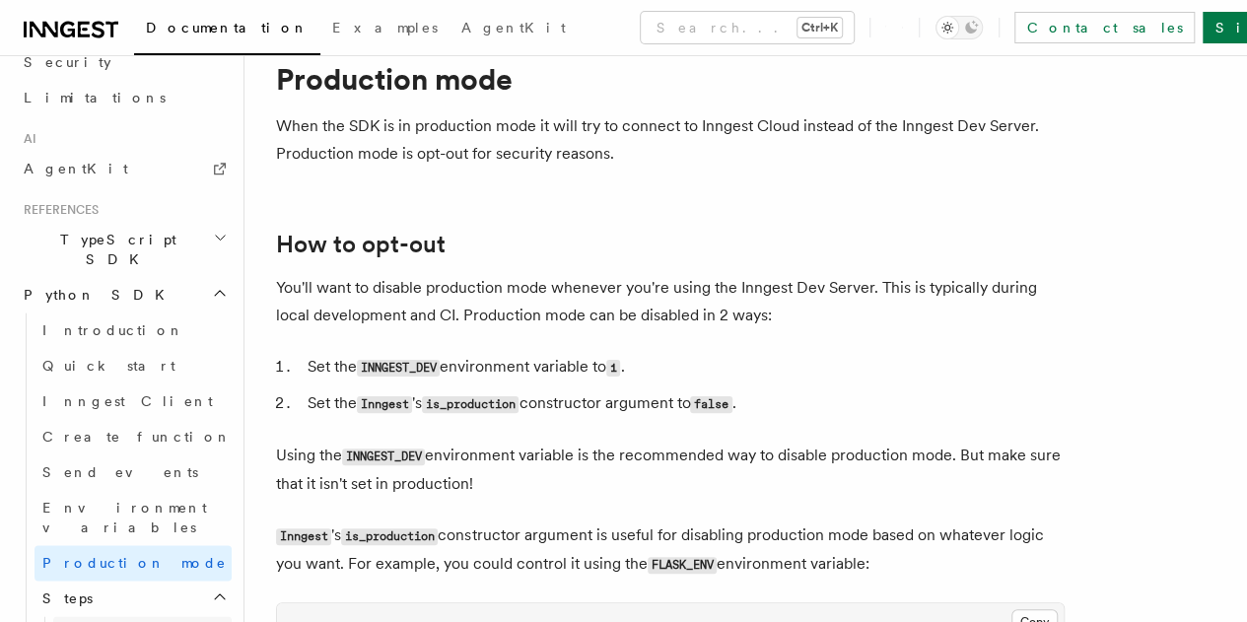
click at [128, 616] on link "invoke" at bounding box center [142, 633] width 178 height 35
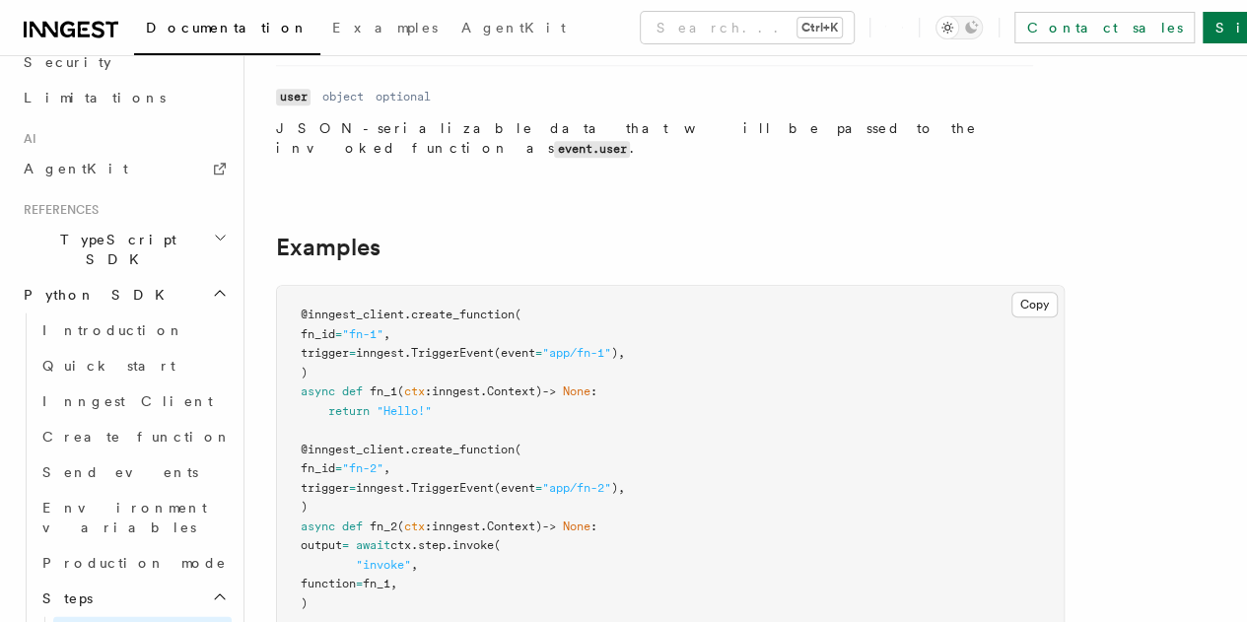
scroll to position [529, 0]
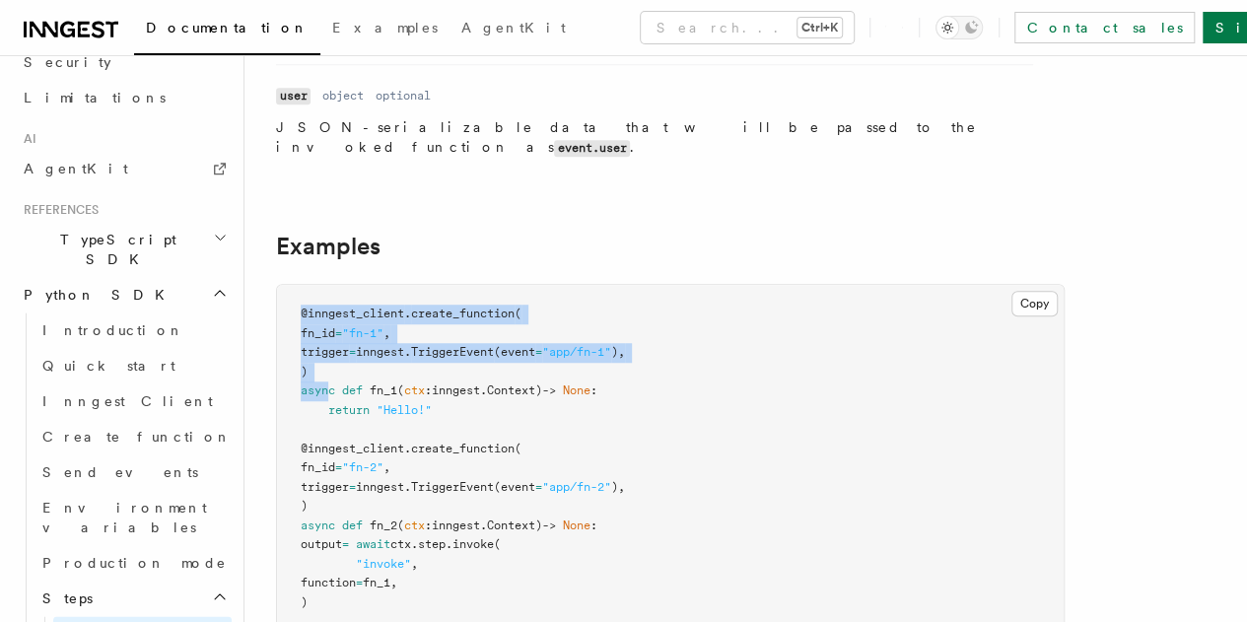
drag, startPoint x: 296, startPoint y: 273, endPoint x: 328, endPoint y: 342, distance: 76.3
click at [328, 342] on pre "@inngest_client . create_function ( fn_id = "fn-1" , trigger = inngest. Trigger…" at bounding box center [670, 487] width 787 height 405
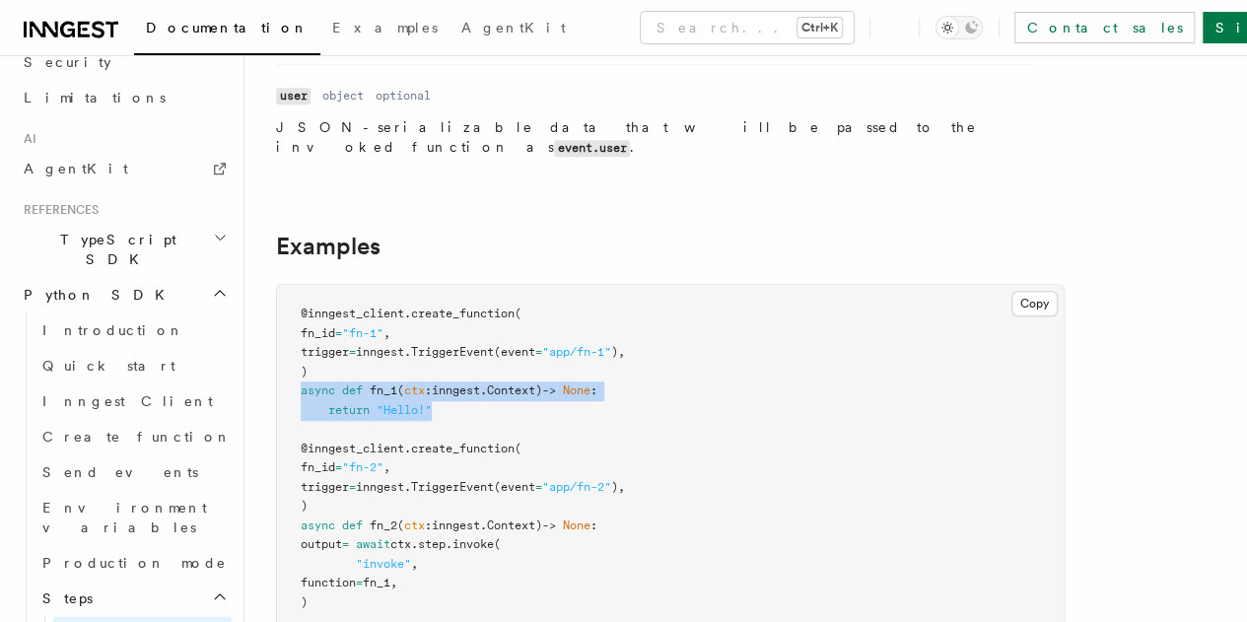
drag, startPoint x: 302, startPoint y: 354, endPoint x: 447, endPoint y: 378, distance: 146.9
click at [447, 378] on pre "@inngest_client . create_function ( fn_id = "fn-1" , trigger = inngest. Trigger…" at bounding box center [670, 487] width 787 height 405
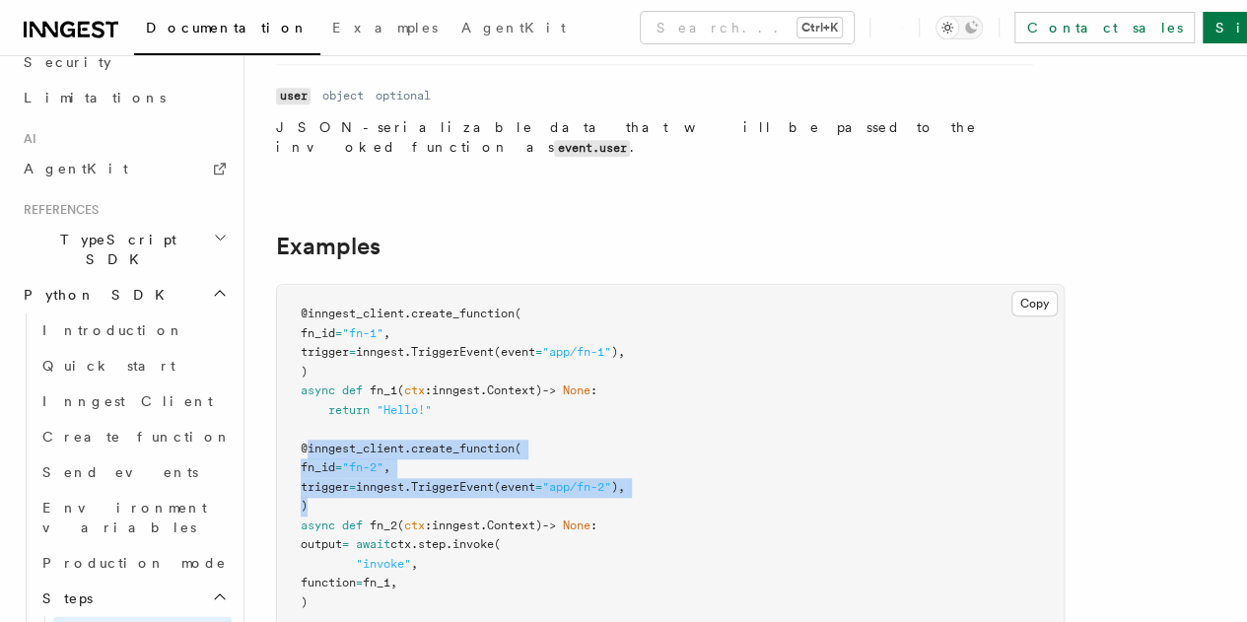
drag, startPoint x: 306, startPoint y: 413, endPoint x: 347, endPoint y: 458, distance: 61.4
click at [347, 458] on pre "@inngest_client . create_function ( fn_id = "fn-1" , trigger = inngest. Trigger…" at bounding box center [670, 487] width 787 height 405
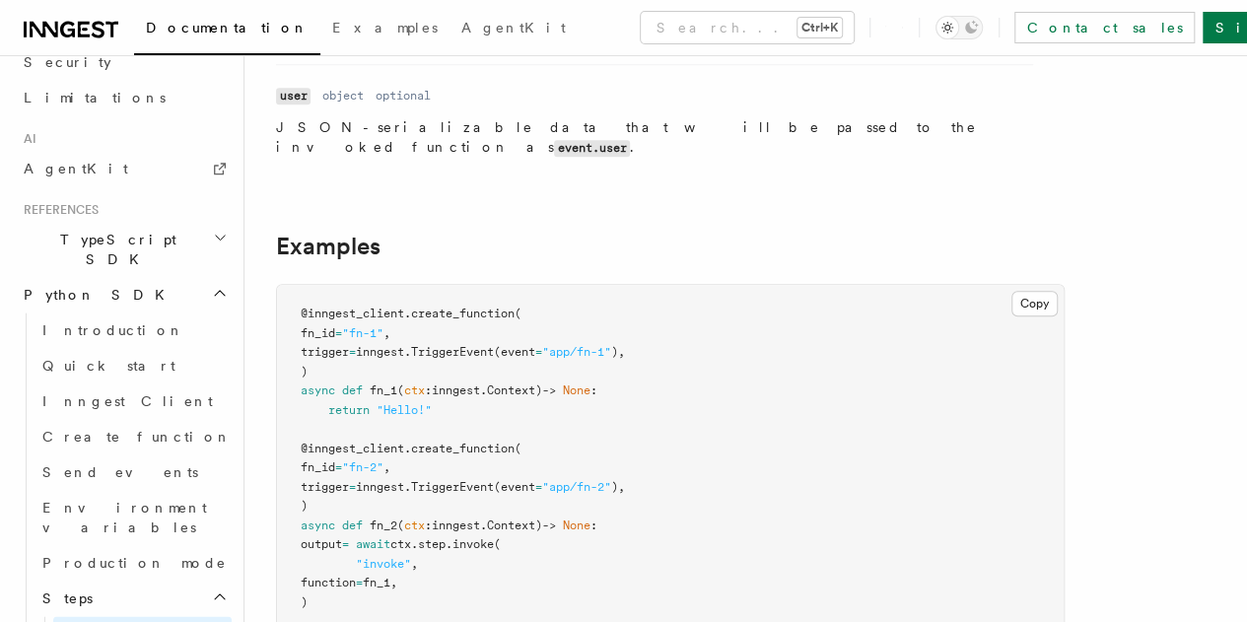
drag, startPoint x: 303, startPoint y: 481, endPoint x: 403, endPoint y: 555, distance: 124.8
click at [403, 555] on pre "@inngest_client . create_function ( fn_id = "fn-1" , trigger = inngest. Trigger…" at bounding box center [670, 487] width 787 height 405
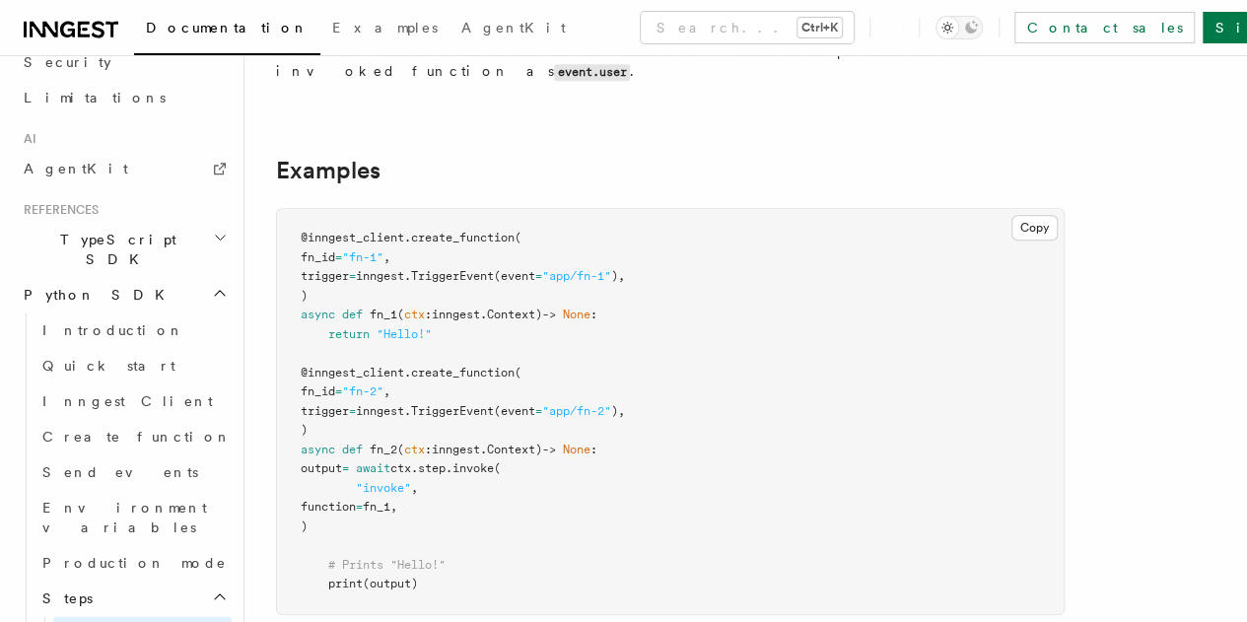
scroll to position [606, 0]
click at [425, 340] on pre "@inngest_client . create_function ( fn_id = "fn-1" , trigger = inngest. Trigger…" at bounding box center [670, 410] width 787 height 405
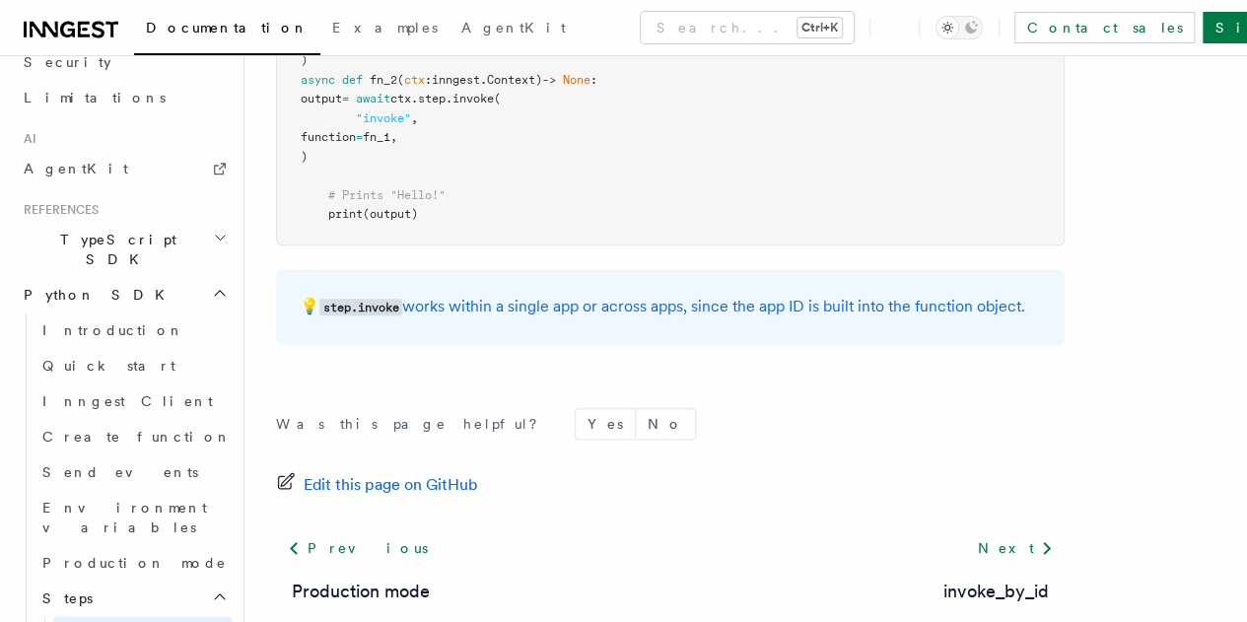
scroll to position [976, 0]
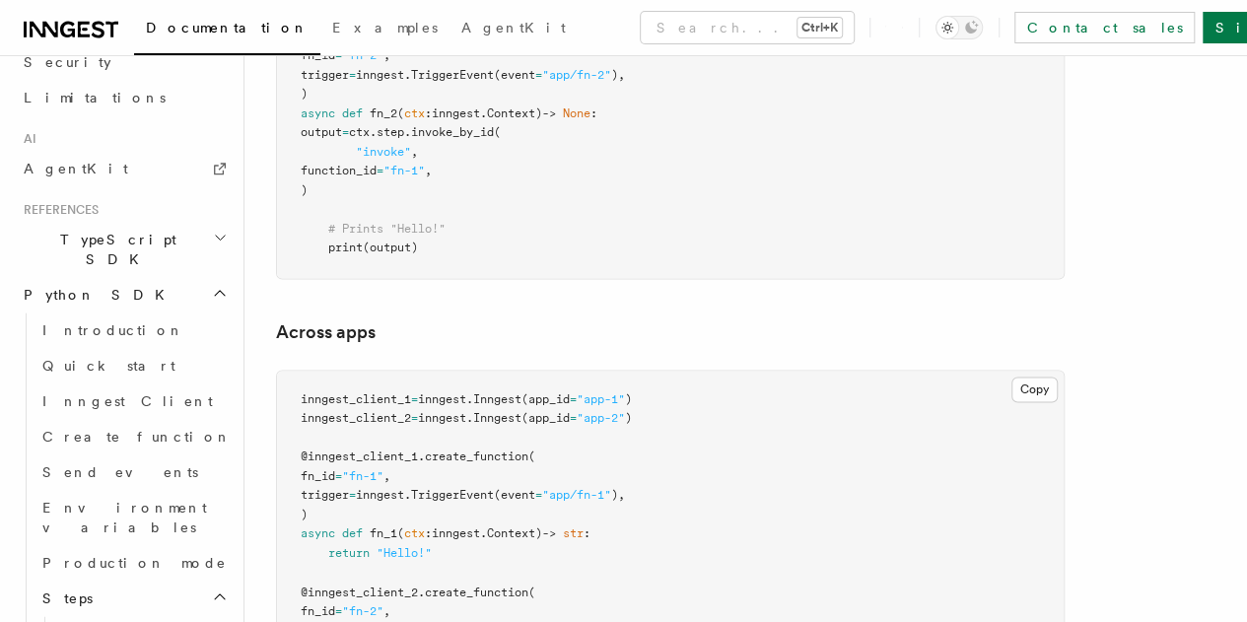
scroll to position [1277, 0]
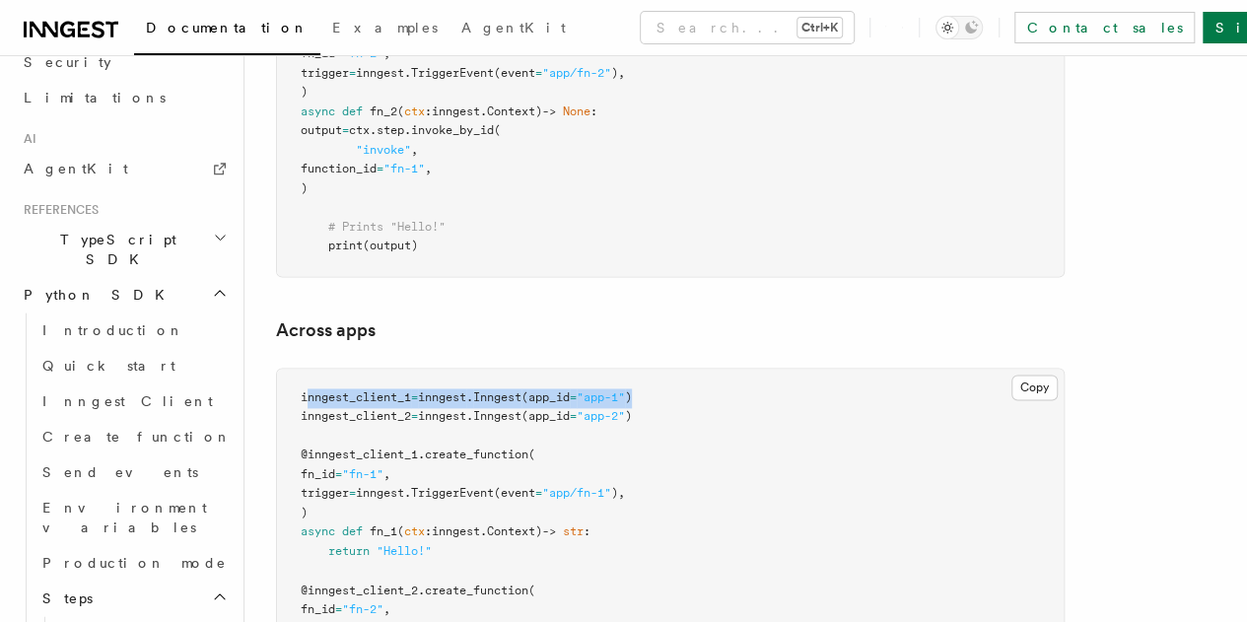
drag, startPoint x: 310, startPoint y: 360, endPoint x: 697, endPoint y: 323, distance: 389.2
click at [697, 323] on article "References Python SDK Steps Invoke by ID v0.3.0+ Calls another Inngest function…" at bounding box center [746, 26] width 940 height 2432
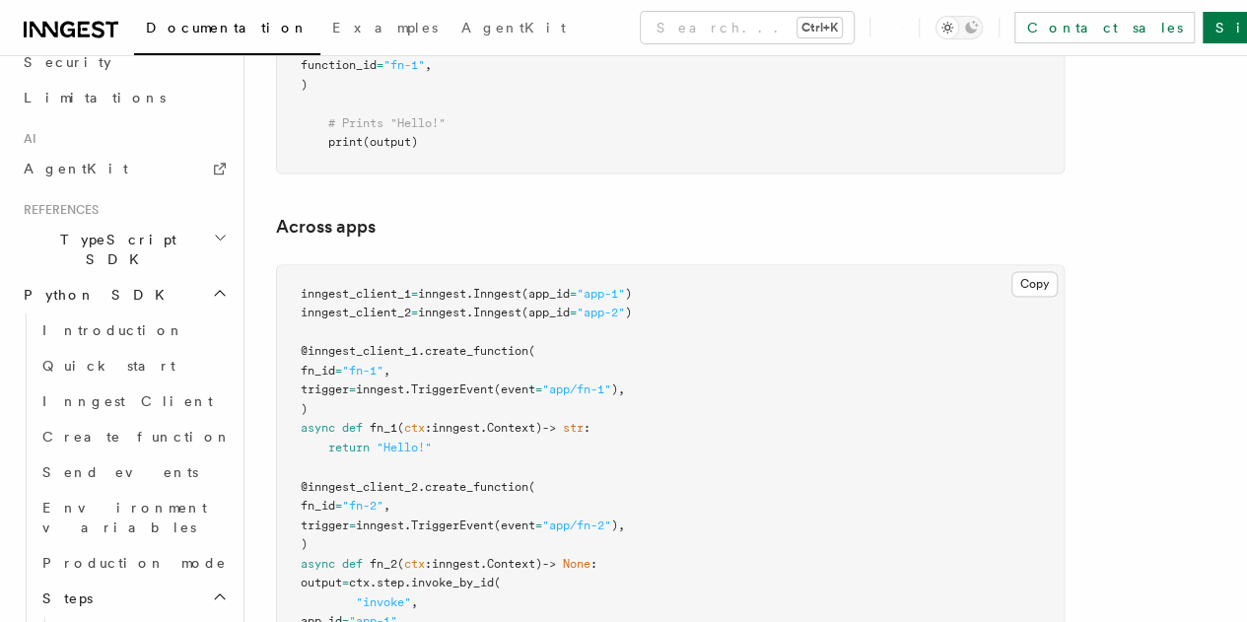
scroll to position [1381, 0]
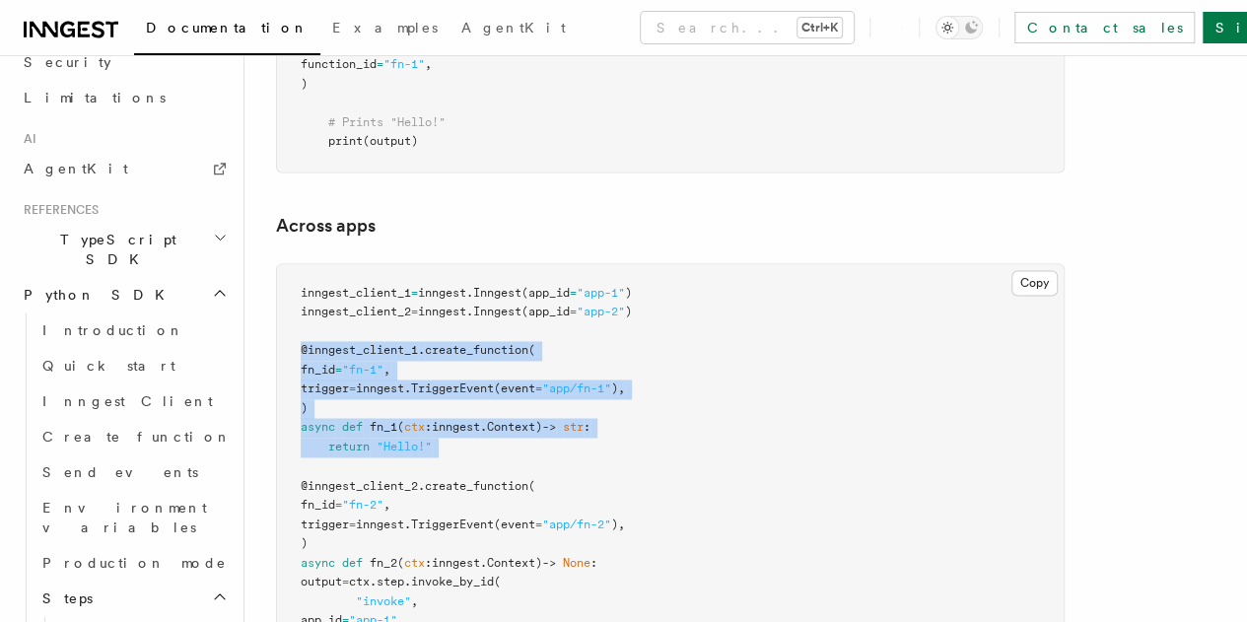
drag, startPoint x: 302, startPoint y: 305, endPoint x: 549, endPoint y: 420, distance: 273.0
click at [549, 420] on pre "inngest_client_1 = inngest . Inngest (app_id = "app-1" ) inngest_client_2 = inn…" at bounding box center [670, 505] width 787 height 482
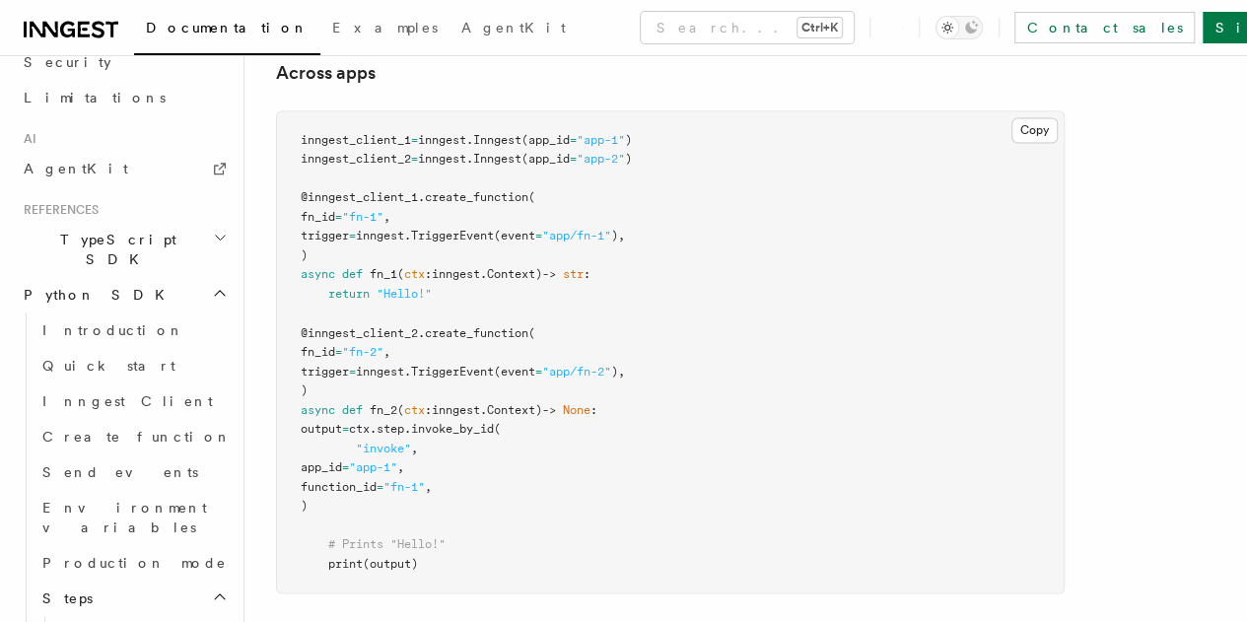
scroll to position [1535, 0]
drag, startPoint x: 293, startPoint y: 290, endPoint x: 486, endPoint y: 469, distance: 263.7
click at [486, 469] on pre "inngest_client_1 = inngest . Inngest (app_id = "app-1" ) inngest_client_2 = inn…" at bounding box center [670, 351] width 787 height 482
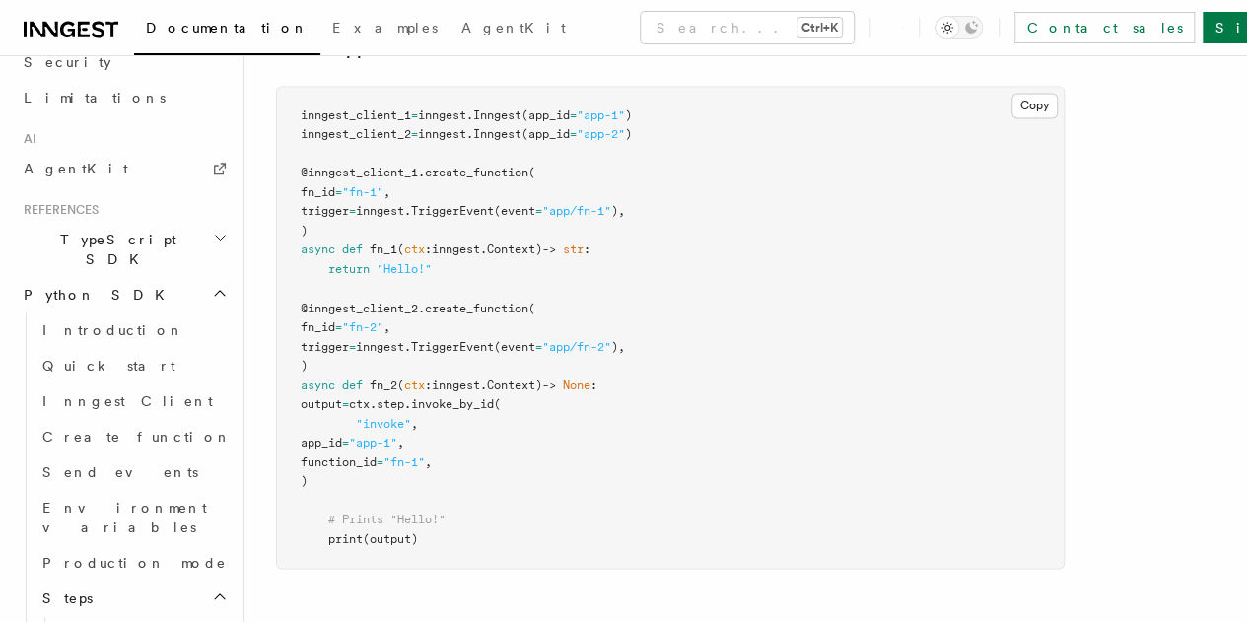
scroll to position [1561, 0]
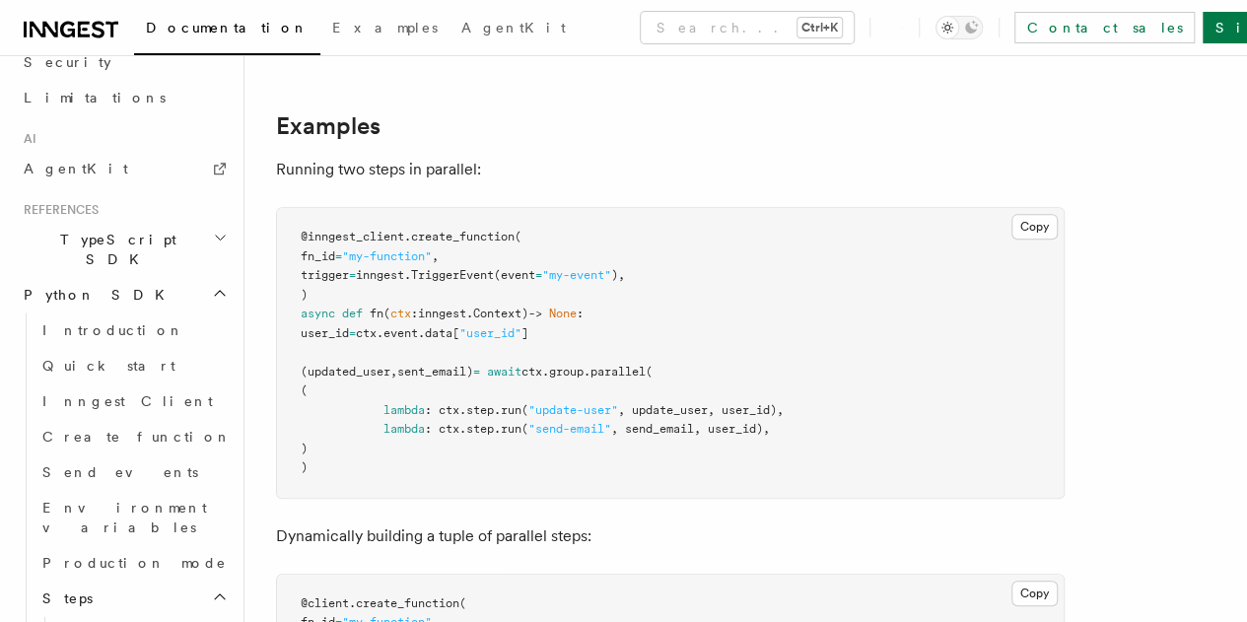
scroll to position [385, 0]
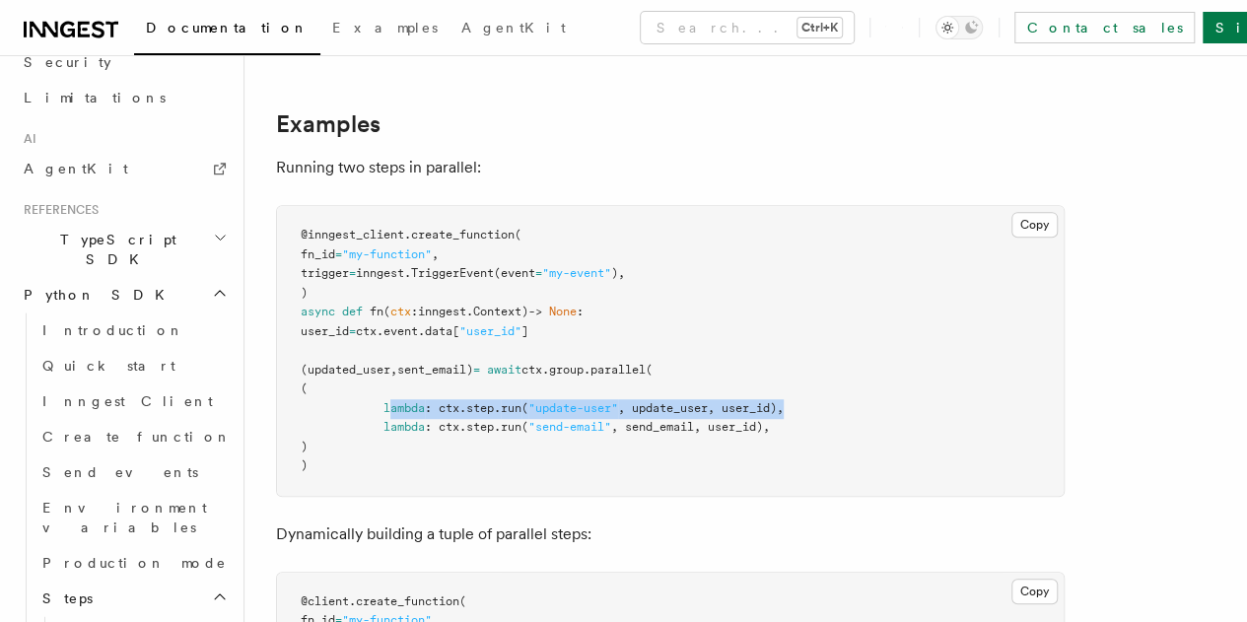
drag, startPoint x: 391, startPoint y: 387, endPoint x: 798, endPoint y: 389, distance: 406.2
click at [798, 389] on pre "@inngest_client . create_function ( fn_id = "my-function" , trigger = inngest. …" at bounding box center [670, 351] width 787 height 290
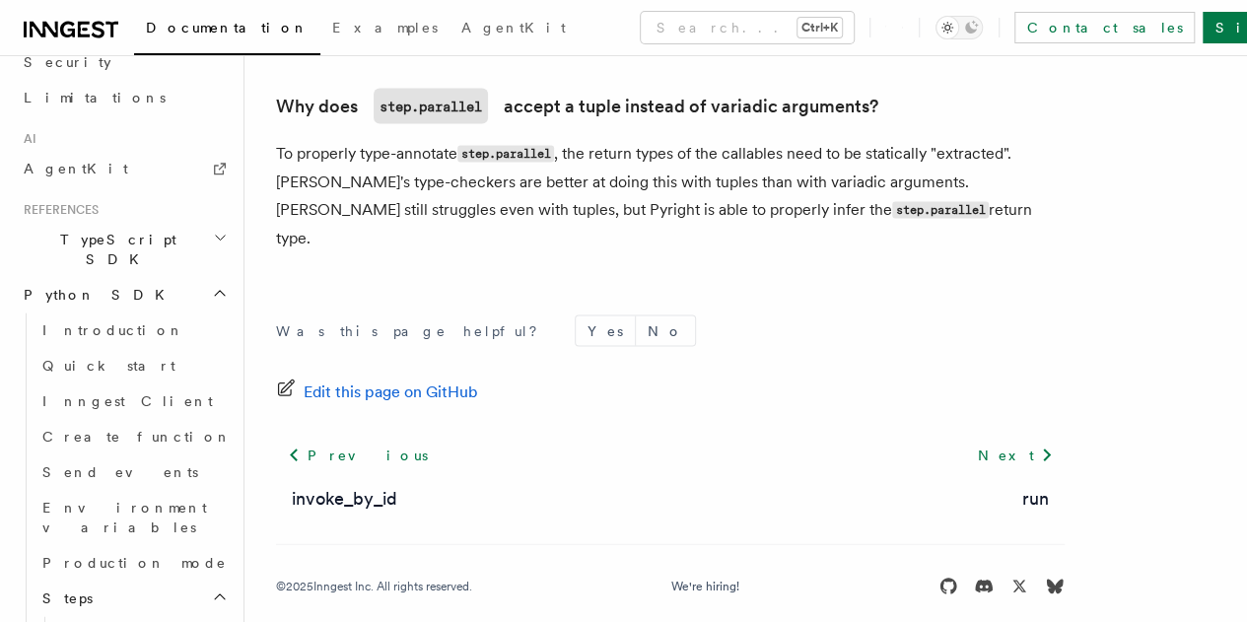
scroll to position [1812, 0]
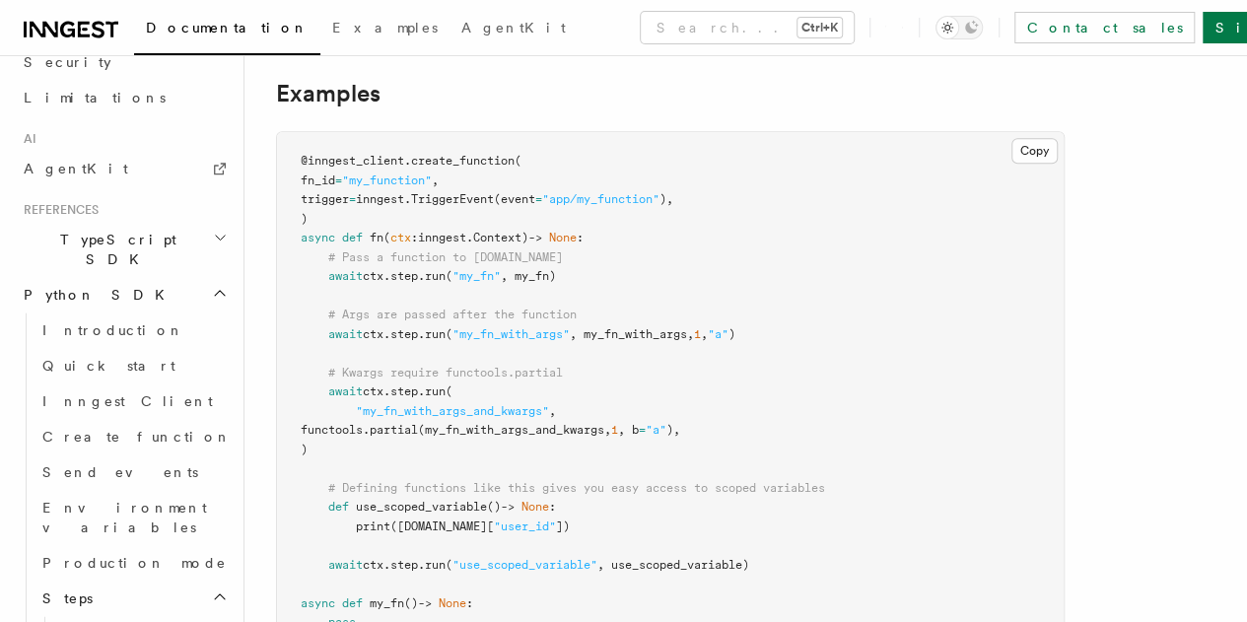
scroll to position [1118, 0]
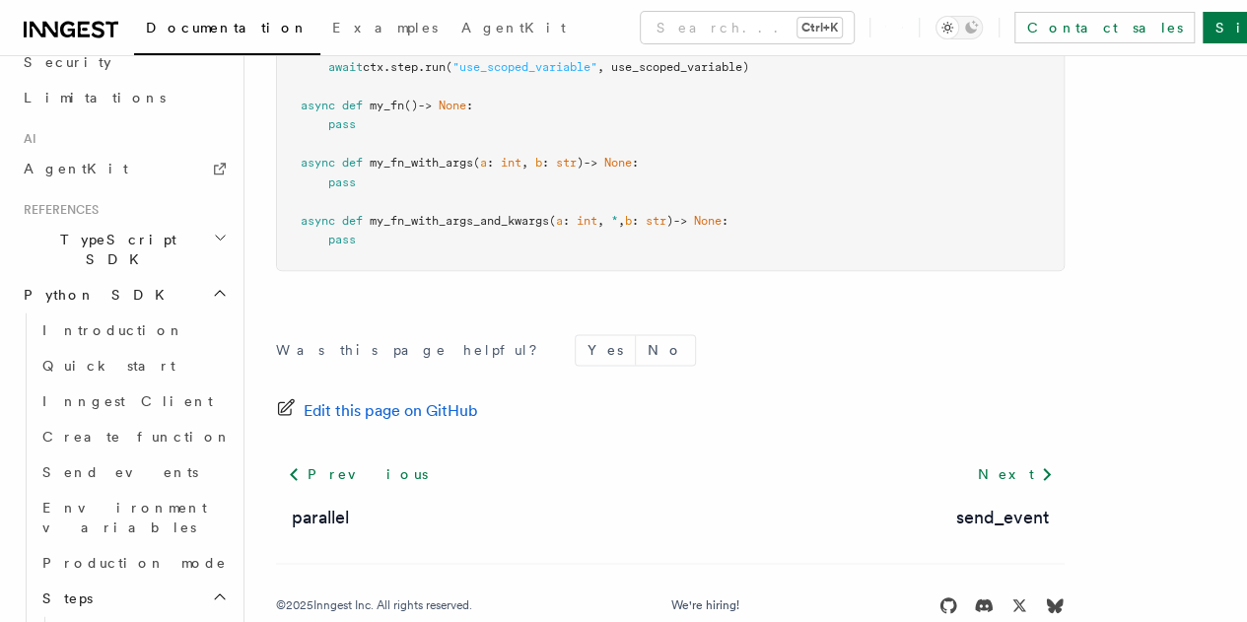
click at [89, 581] on h2 "Steps" at bounding box center [133, 598] width 197 height 35
click at [106, 581] on h2 "Steps" at bounding box center [133, 598] width 197 height 35
click at [104, 616] on link "invoke" at bounding box center [142, 633] width 178 height 35
